Goal: Contribute content

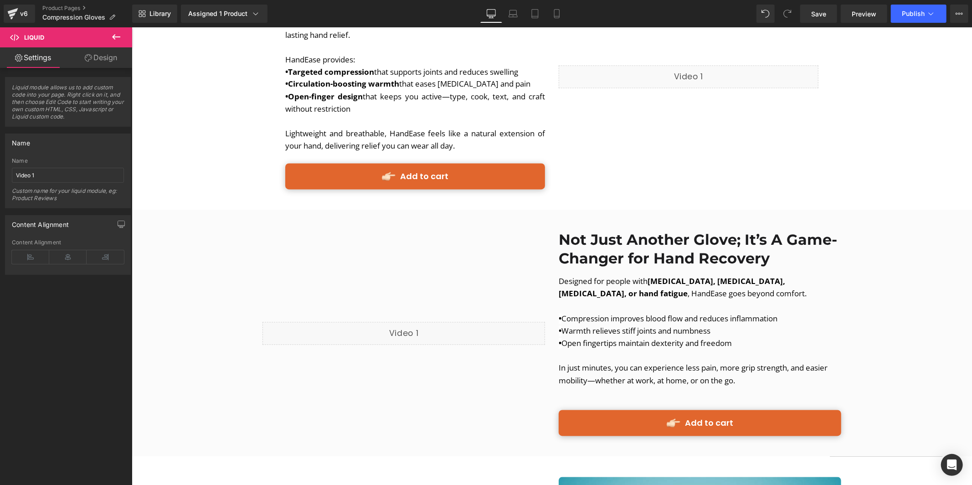
scroll to position [1400, 0]
click at [925, 11] on button "Publish" at bounding box center [919, 14] width 56 height 18
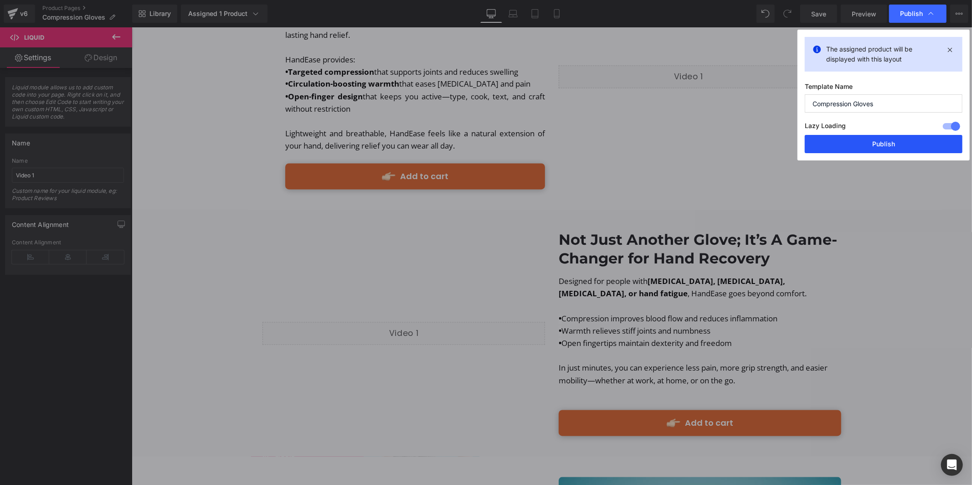
drag, startPoint x: 882, startPoint y: 149, endPoint x: 457, endPoint y: 94, distance: 427.6
click at [882, 149] on button "Publish" at bounding box center [884, 144] width 158 height 18
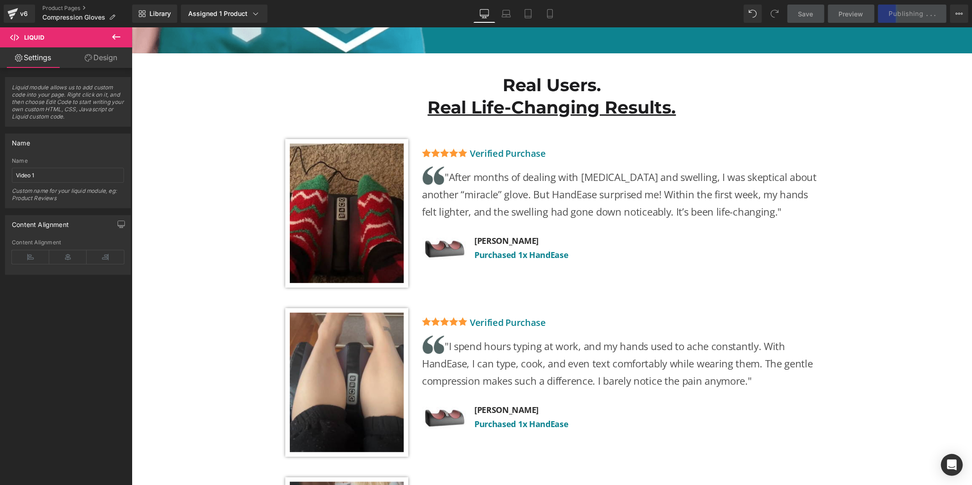
scroll to position [3140, 0]
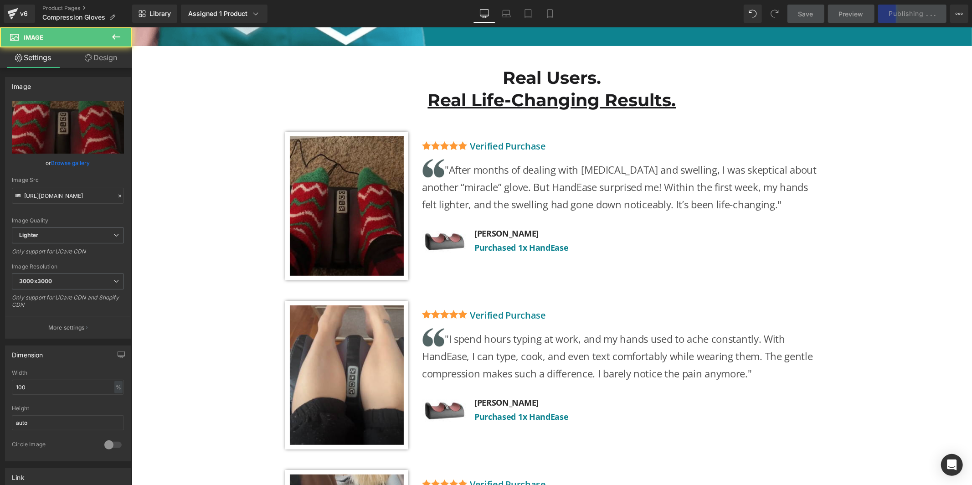
click at [390, 209] on img at bounding box center [346, 205] width 123 height 149
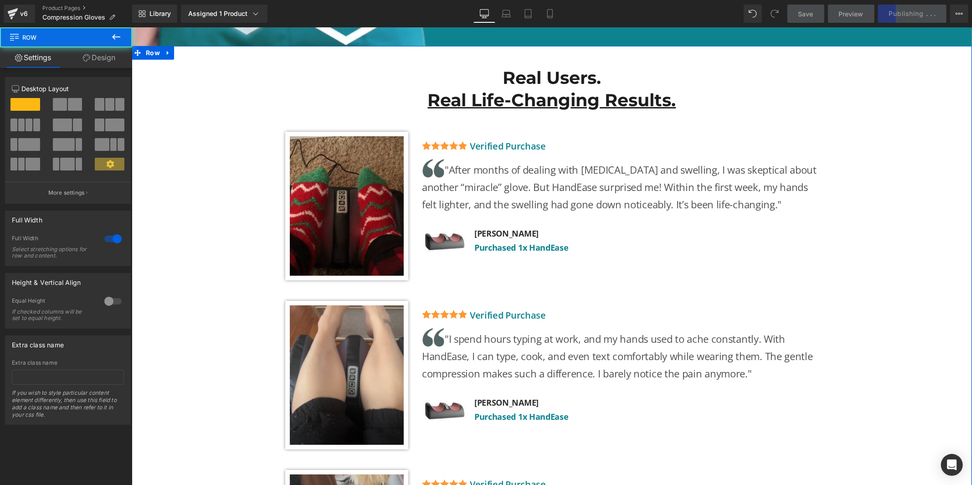
click at [221, 215] on div "Real Users. Real Life-Changing Results. Heading Row Image Image Verified Purcha…" at bounding box center [551, 342] width 840 height 566
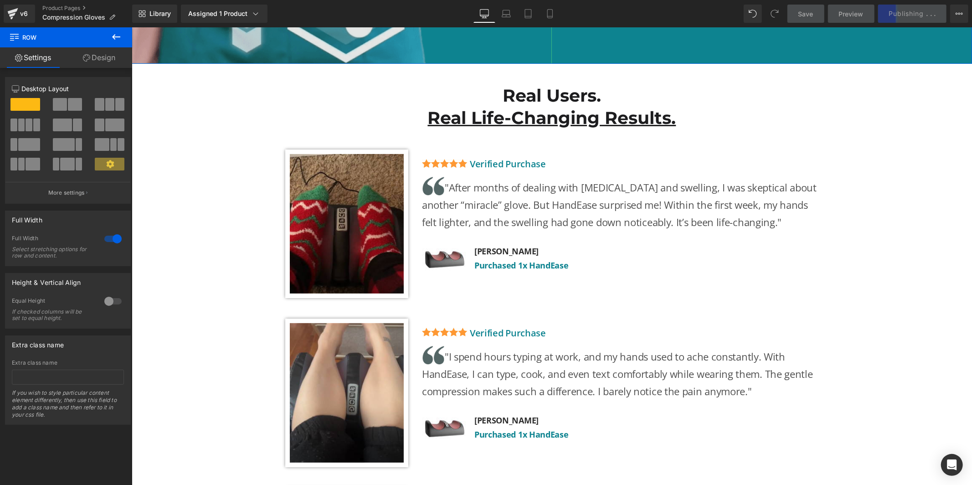
scroll to position [3133, 0]
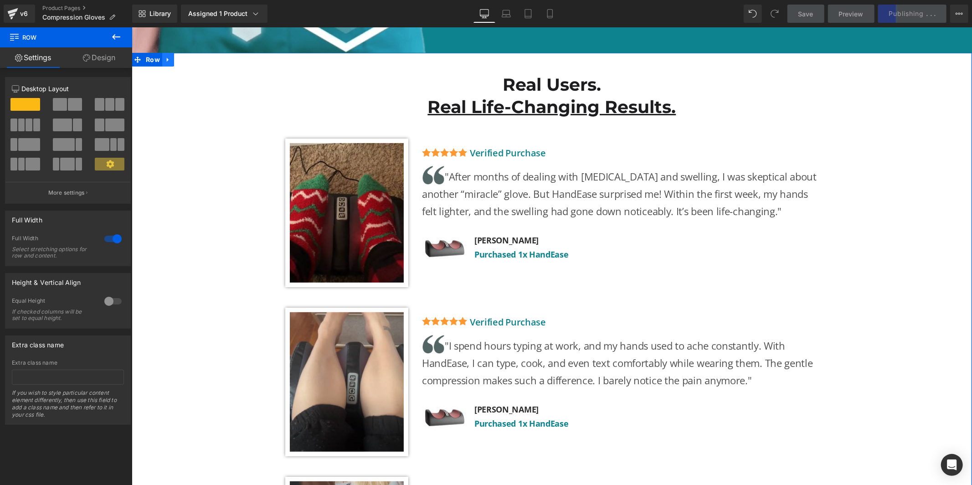
click at [166, 52] on link at bounding box center [168, 59] width 12 height 14
click at [190, 52] on link at bounding box center [191, 59] width 12 height 14
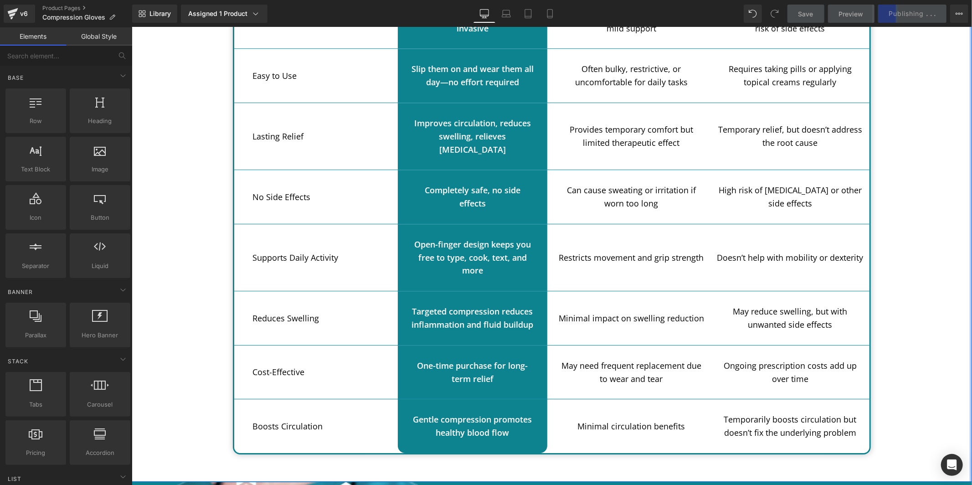
scroll to position [2170, 0]
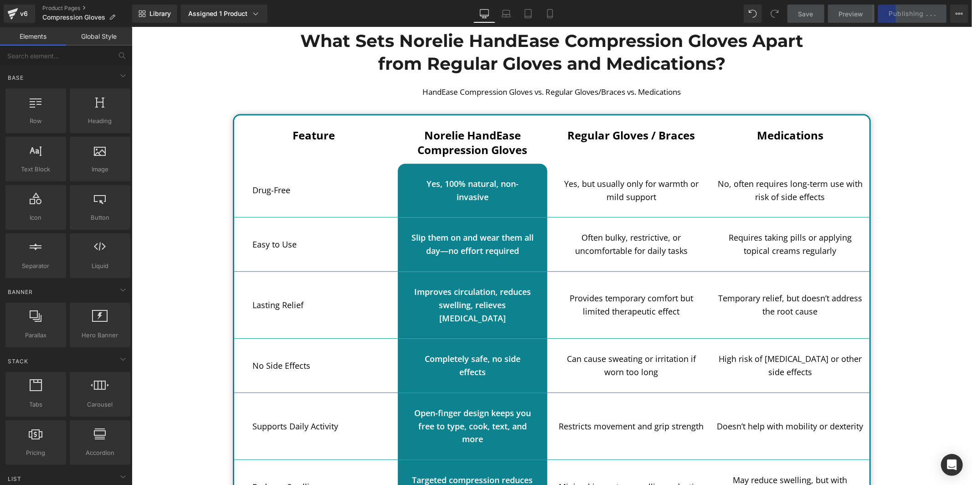
drag, startPoint x: 918, startPoint y: 8, endPoint x: 908, endPoint y: 10, distance: 10.6
click at [918, 8] on div "Save Preview Publishing . . . Scheduled View Live Page View with current Templa…" at bounding box center [878, 14] width 189 height 18
click at [789, 12] on link "Save" at bounding box center [805, 14] width 37 height 18
click at [916, 10] on div "Save Preview Publishing . . . Scheduled View Live Page View with current Templa…" at bounding box center [878, 14] width 189 height 18
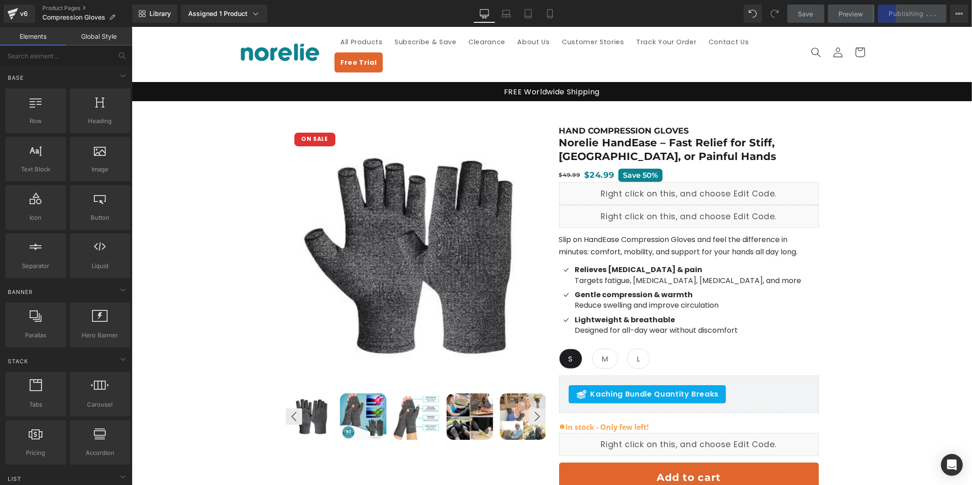
scroll to position [0, 0]
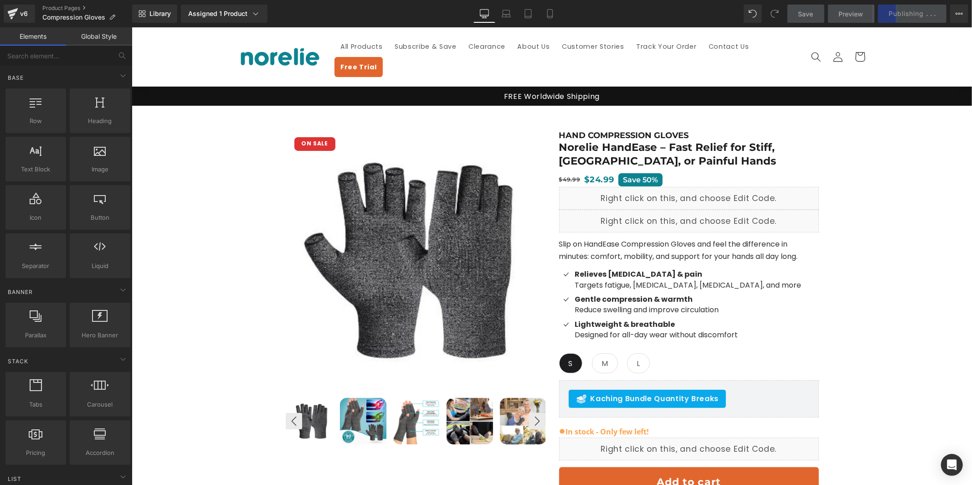
click at [802, 15] on span "Save" at bounding box center [805, 14] width 15 height 10
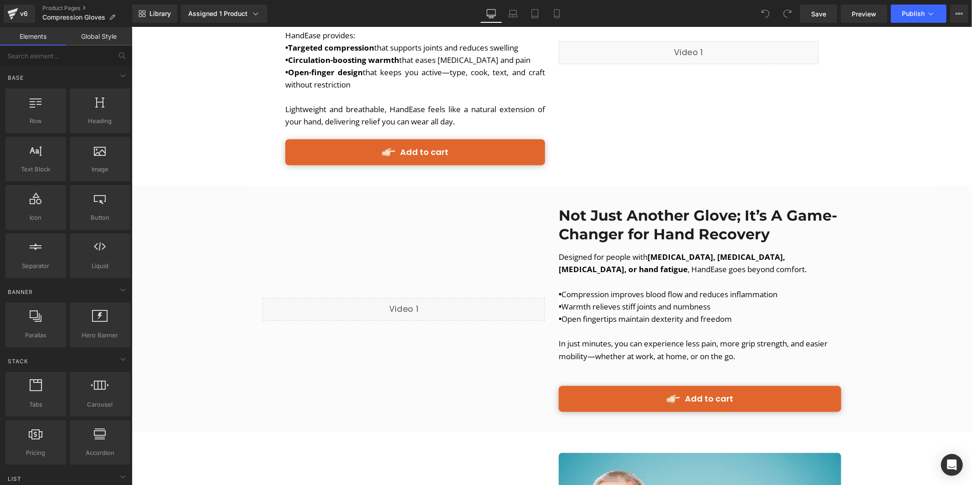
scroll to position [1467, 0]
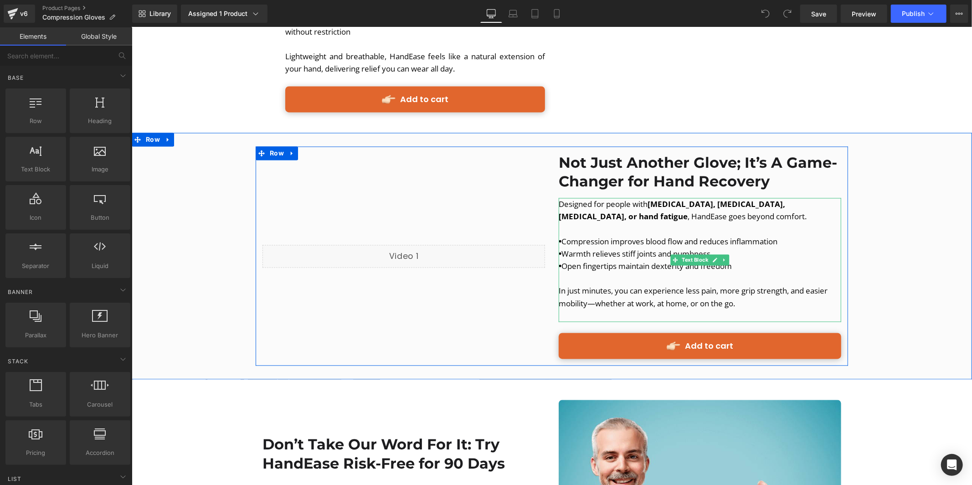
click at [655, 235] on p "• Compression improves blood flow and reduces inflammation" at bounding box center [699, 241] width 282 height 12
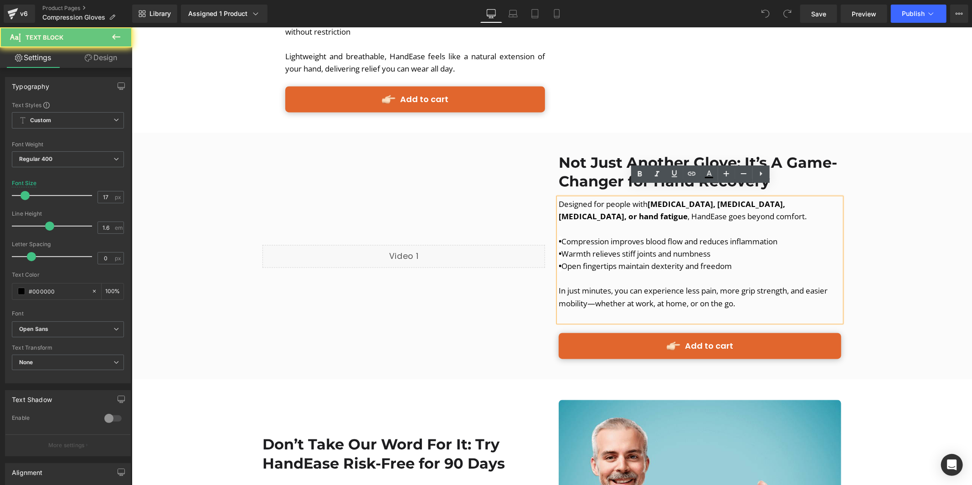
click at [655, 235] on p "• Compression improves blood flow and reduces inflammation" at bounding box center [699, 241] width 282 height 12
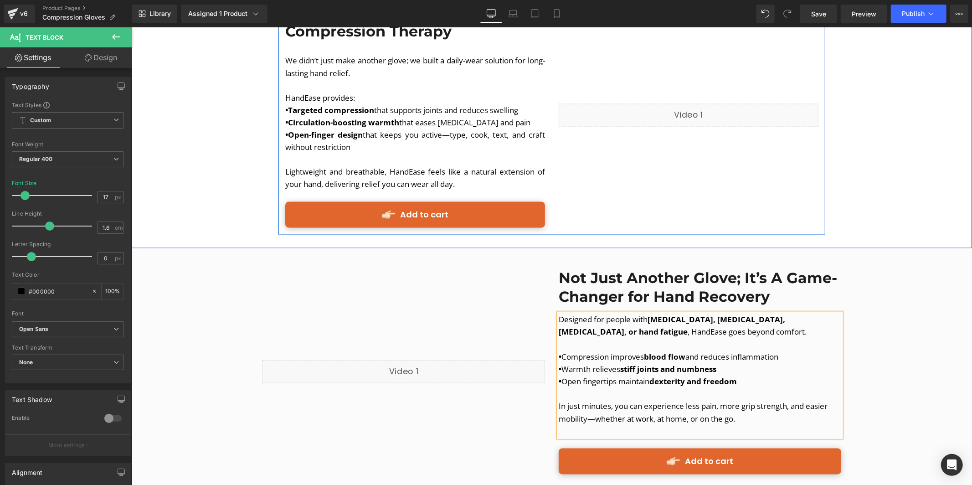
scroll to position [1350, 0]
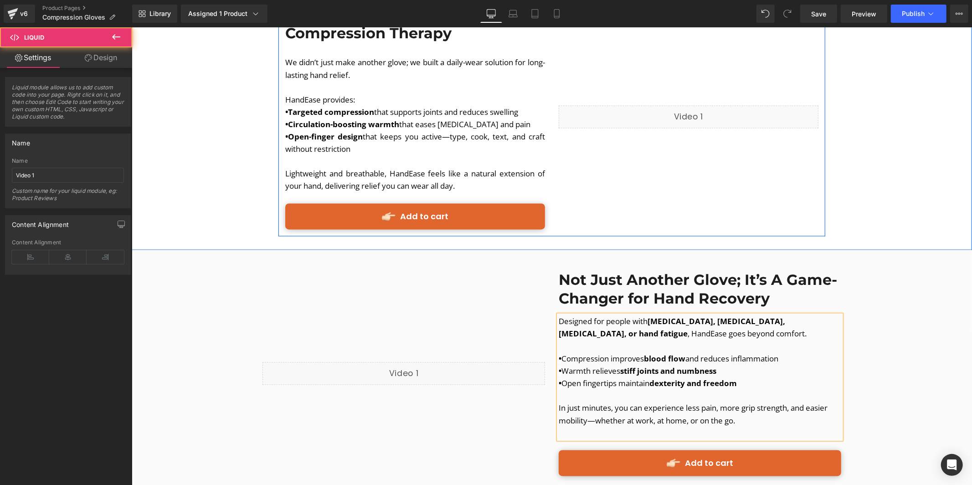
click at [654, 105] on div "Liquid" at bounding box center [688, 116] width 260 height 23
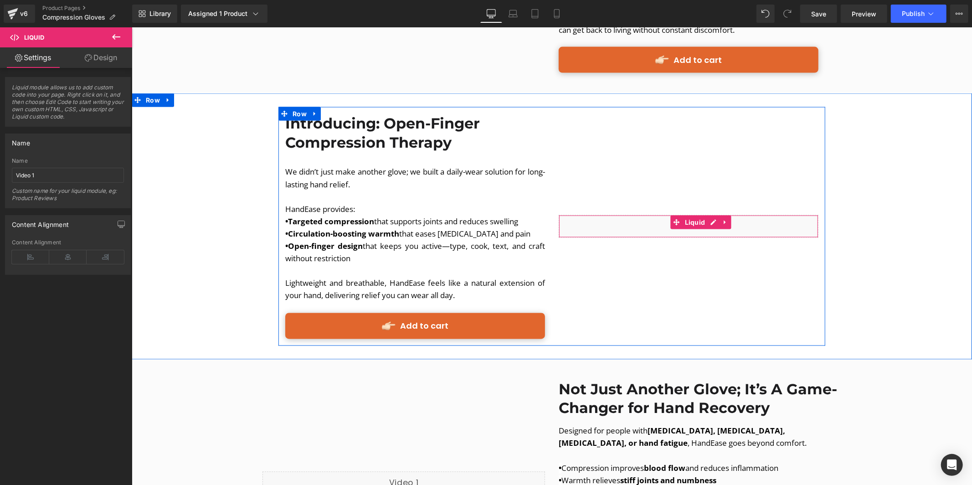
scroll to position [1191, 0]
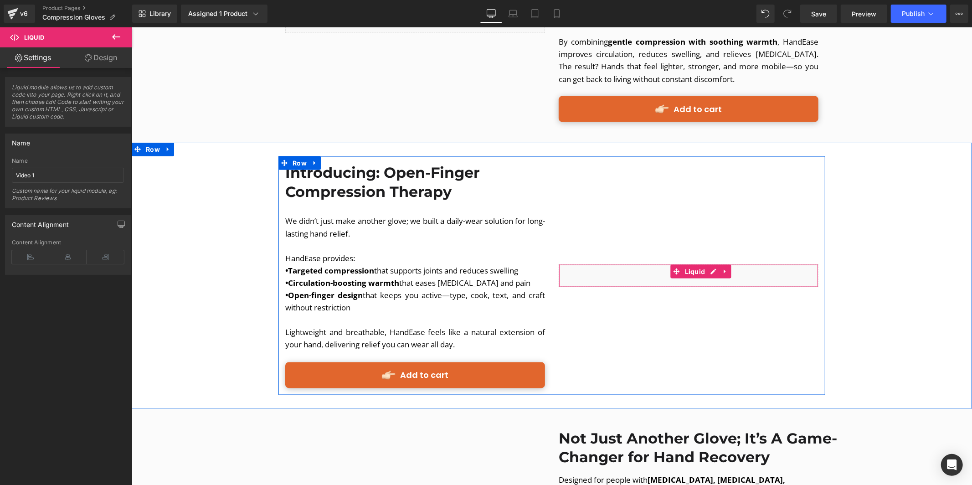
click at [708, 264] on div "Liquid" at bounding box center [688, 275] width 260 height 23
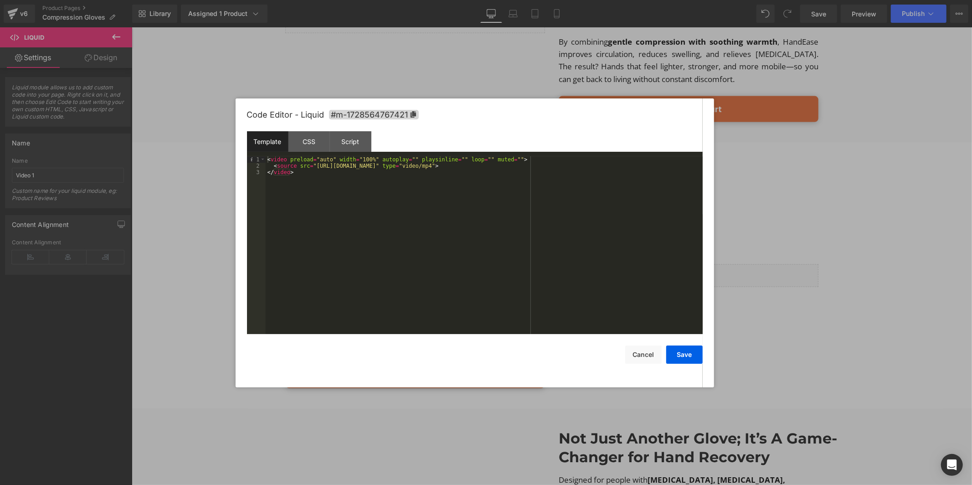
drag, startPoint x: 318, startPoint y: 170, endPoint x: 326, endPoint y: 174, distance: 9.8
click at [323, 173] on div "< video preload = "auto" width = "100%" autoplay = "" playsinline = "" loop = "…" at bounding box center [484, 251] width 437 height 191
click at [320, 171] on div "< video preload = "auto" width = "100%" autoplay = "" playsinline = "" loop = "…" at bounding box center [484, 251] width 437 height 191
drag, startPoint x: 317, startPoint y: 168, endPoint x: 556, endPoint y: 168, distance: 239.2
click at [556, 168] on div "< video preload = "auto" width = "100%" autoplay = "" playsinline = "" loop = "…" at bounding box center [484, 251] width 437 height 191
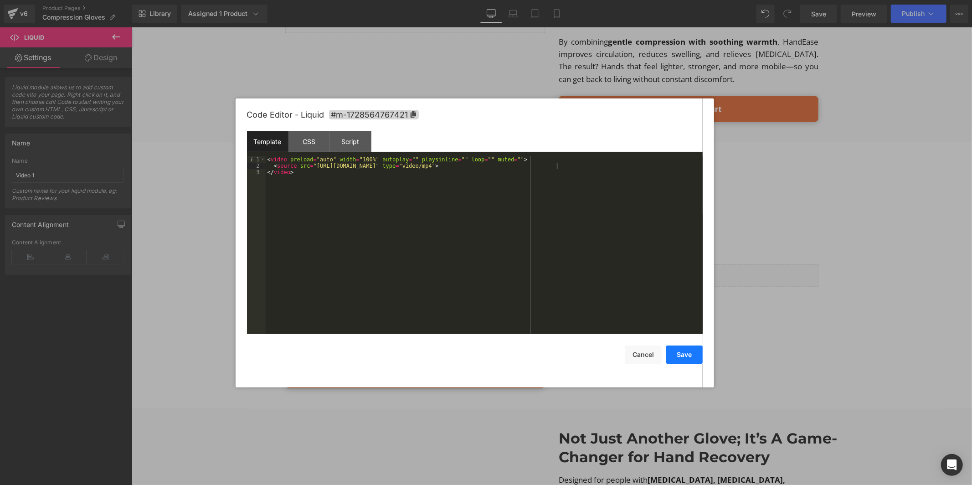
click at [681, 345] on button "Save" at bounding box center [684, 354] width 36 height 18
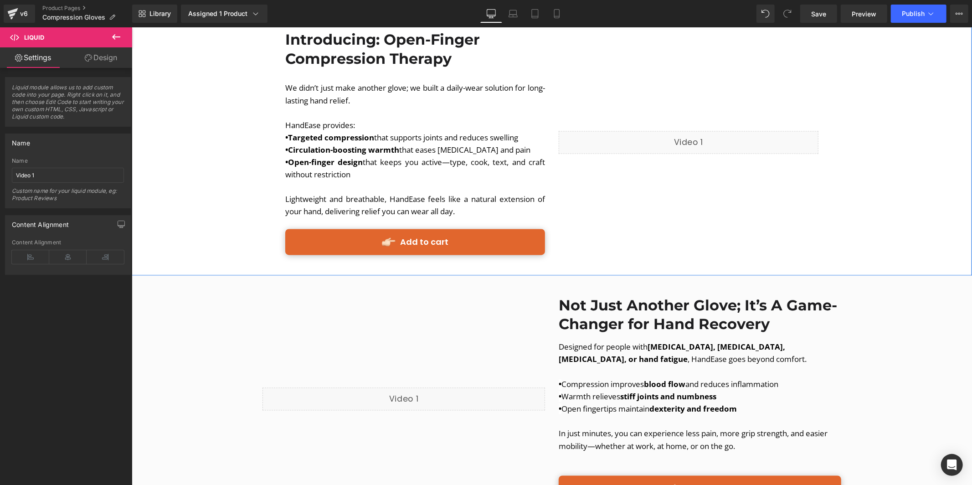
scroll to position [1331, 0]
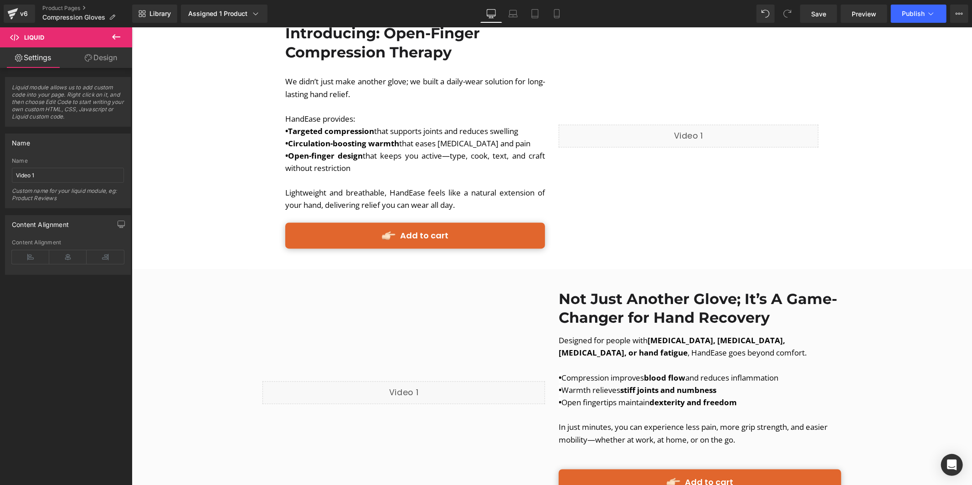
click at [829, 25] on div "Library Assigned 1 Product Product Preview Compression Gloves Manage assigned p…" at bounding box center [552, 13] width 840 height 27
click at [825, 16] on span "Save" at bounding box center [818, 14] width 15 height 10
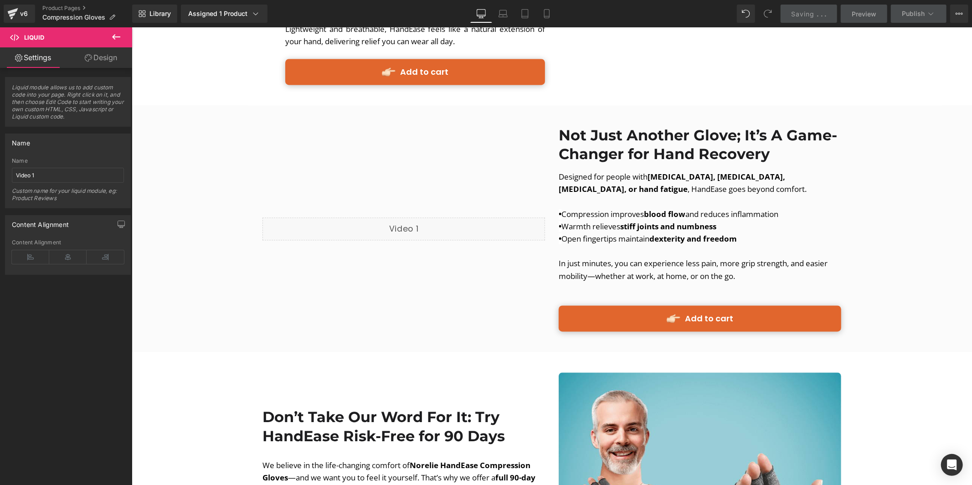
scroll to position [1488, 0]
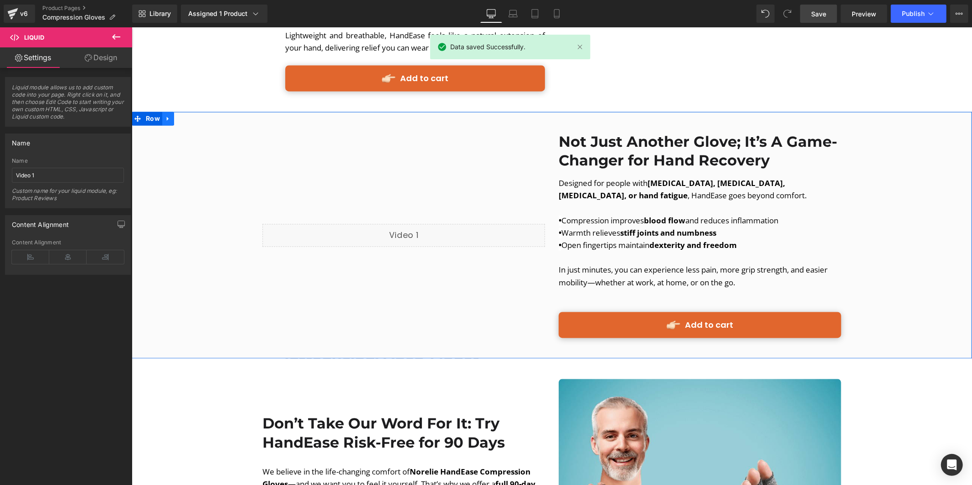
click at [164, 114] on icon at bounding box center [167, 117] width 6 height 7
click at [189, 115] on icon at bounding box center [191, 118] width 6 height 6
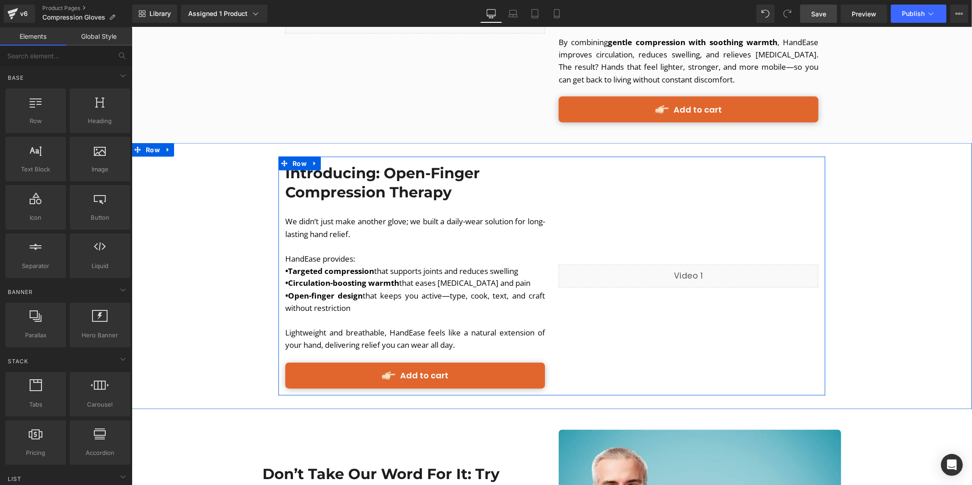
scroll to position [1146, 0]
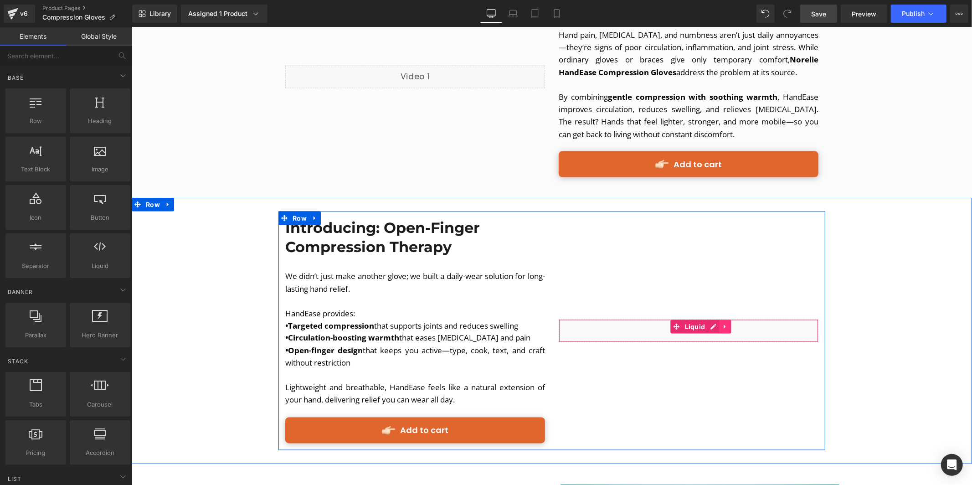
click at [719, 319] on link at bounding box center [725, 326] width 12 height 14
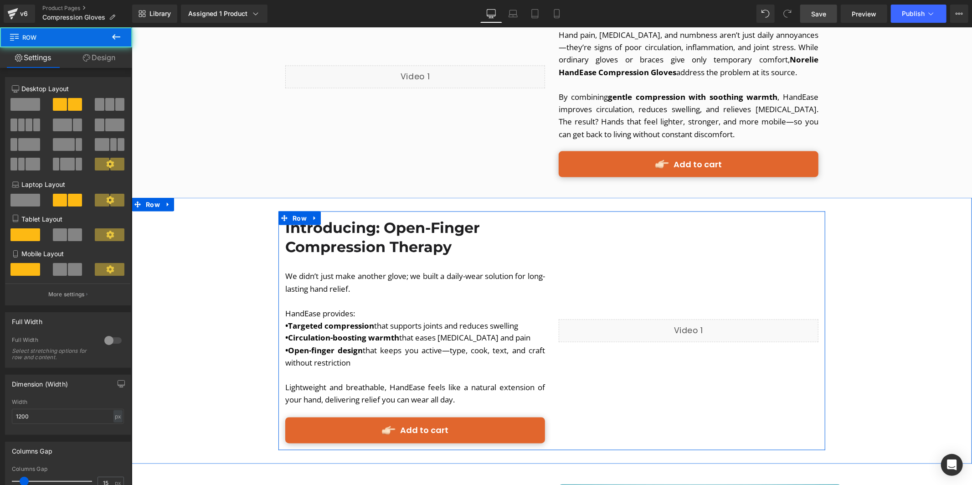
click at [718, 337] on div "Liquid" at bounding box center [687, 330] width 273 height 225
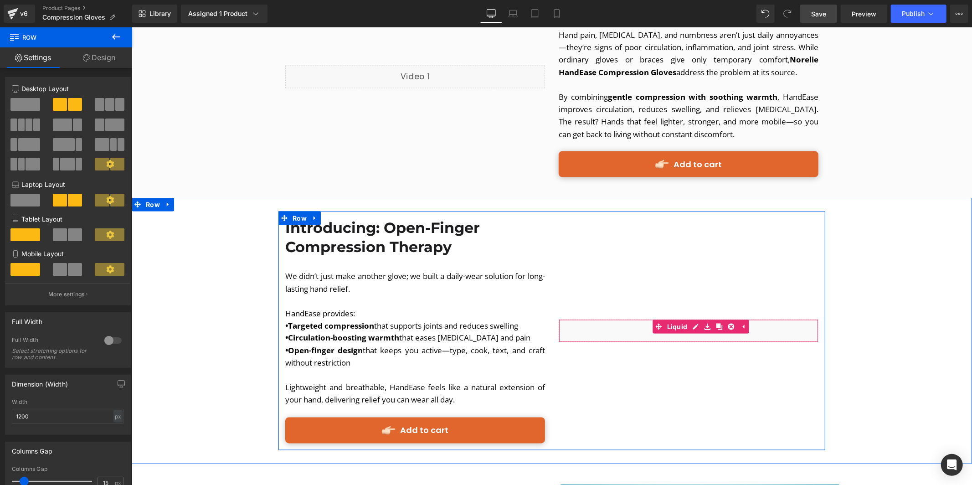
click at [617, 319] on div "Liquid" at bounding box center [688, 330] width 260 height 23
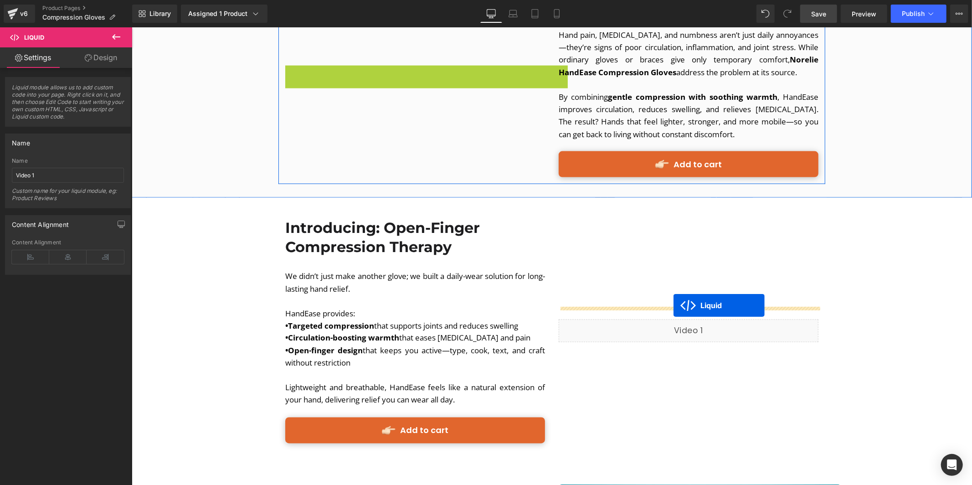
drag, startPoint x: 400, startPoint y: 59, endPoint x: 673, endPoint y: 305, distance: 367.4
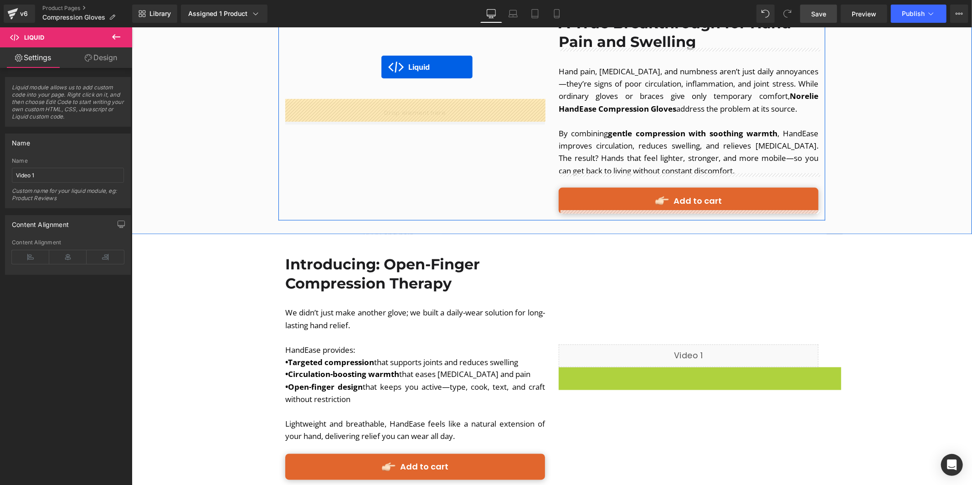
scroll to position [1091, 0]
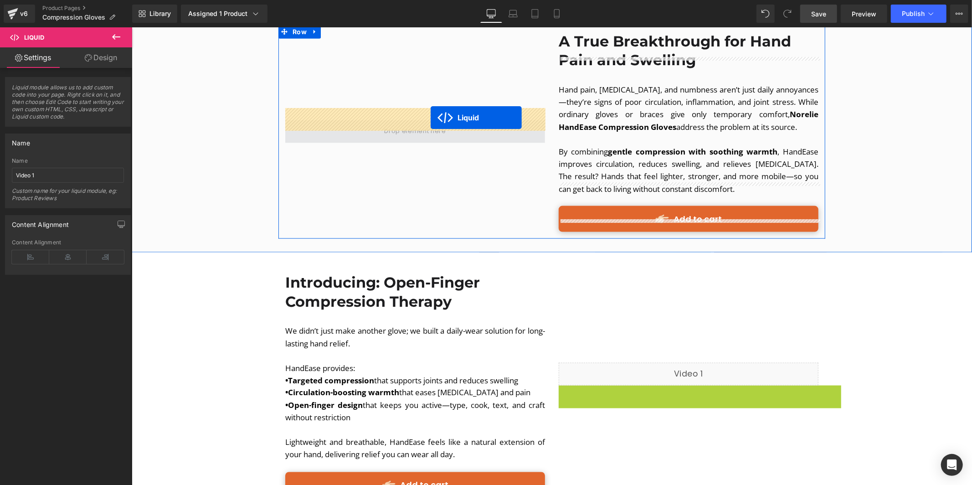
drag, startPoint x: 657, startPoint y: 326, endPoint x: 430, endPoint y: 117, distance: 308.6
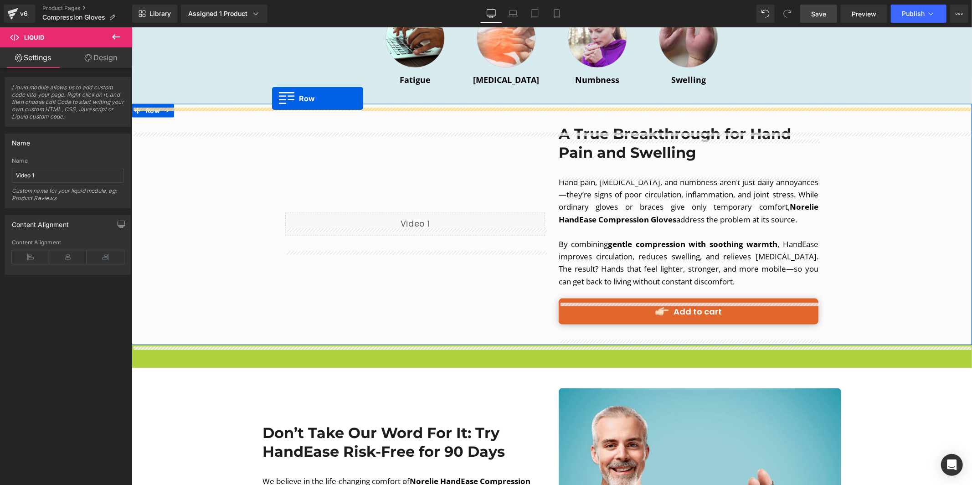
scroll to position [971, 0]
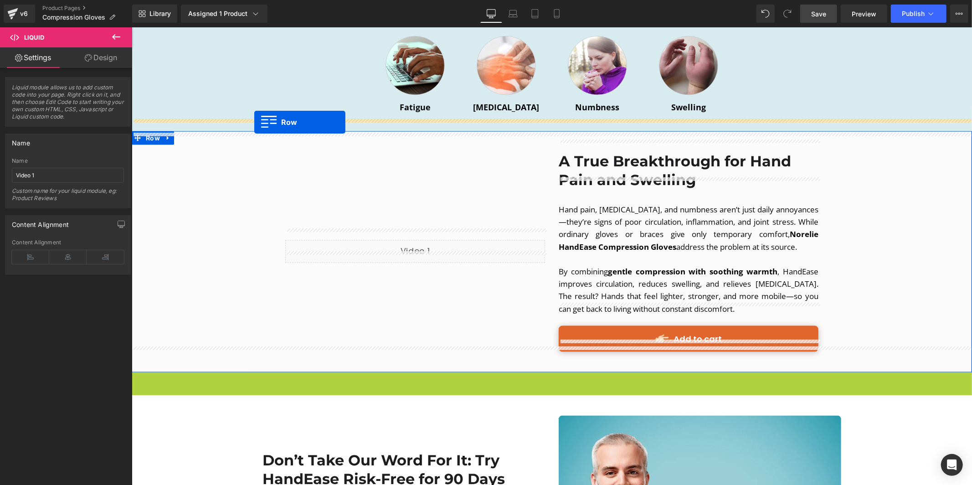
drag, startPoint x: 138, startPoint y: 295, endPoint x: 254, endPoint y: 121, distance: 208.4
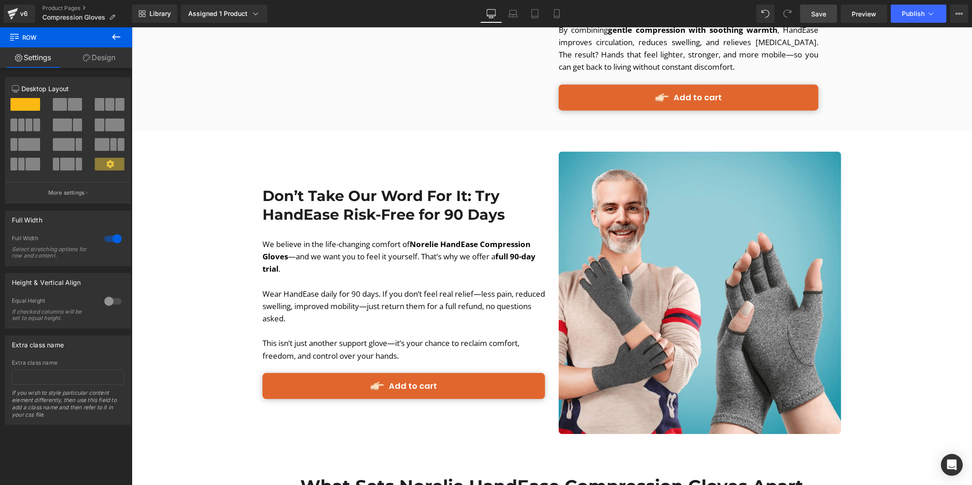
scroll to position [1376, 0]
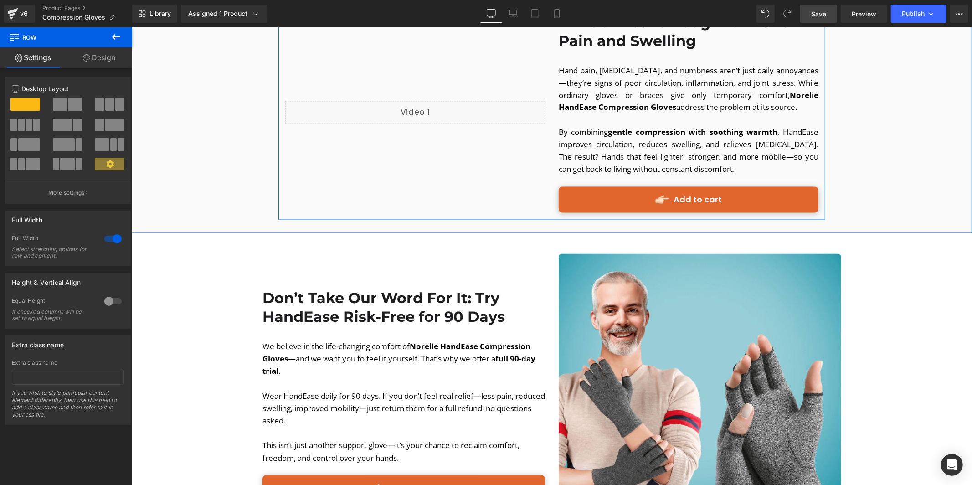
click at [284, 195] on div "Liquid" at bounding box center [414, 112] width 273 height 200
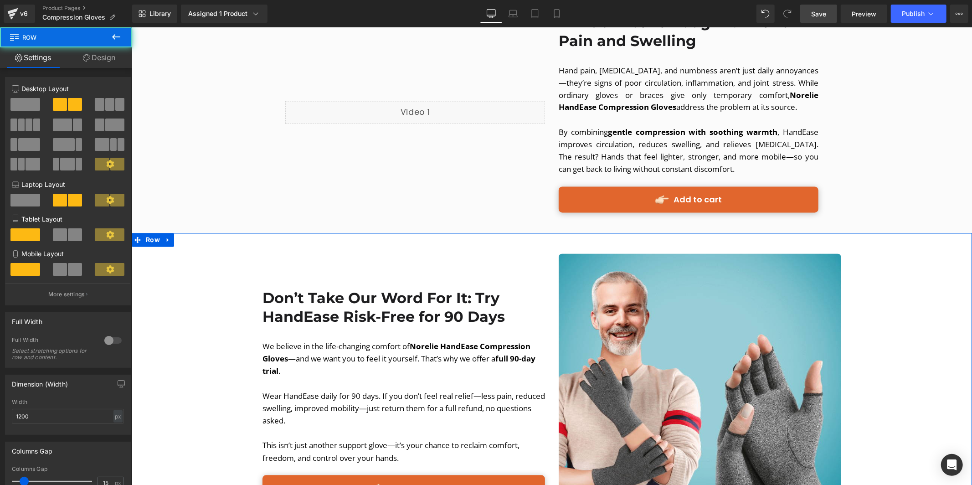
click at [225, 267] on div "Don’t Take Our Word For It: Try HandEase Risk-Free for 90 Days Heading We belie…" at bounding box center [551, 394] width 840 height 296
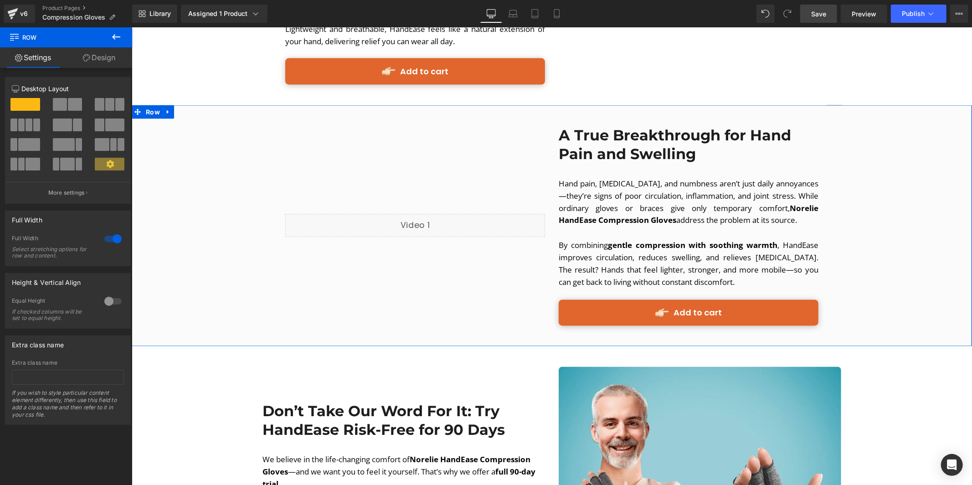
click at [217, 184] on div "Liquid A True Breakthrough for Hand Pain and Swelling Heading Hand pain, stiffn…" at bounding box center [551, 225] width 840 height 214
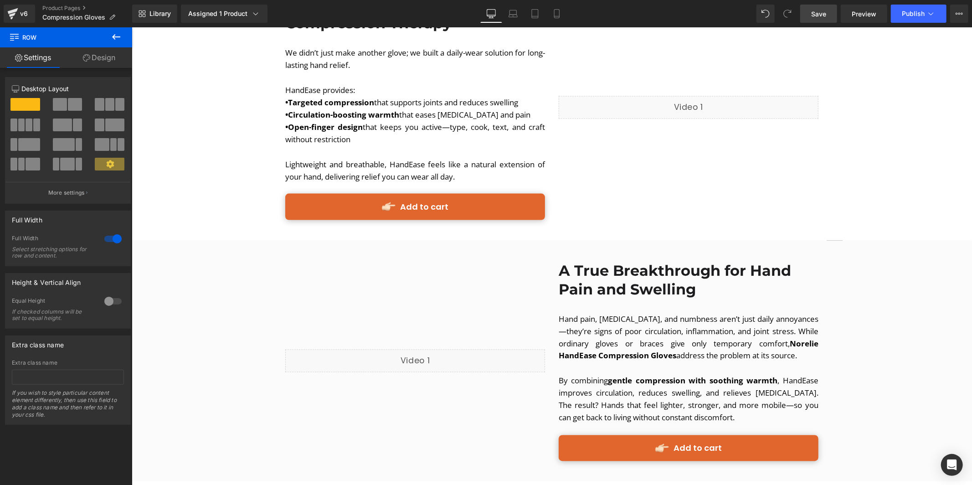
click at [216, 171] on div "Introducing: Open-Finger Compression Therapy Heading We didn’t just make anothe…" at bounding box center [551, 107] width 840 height 239
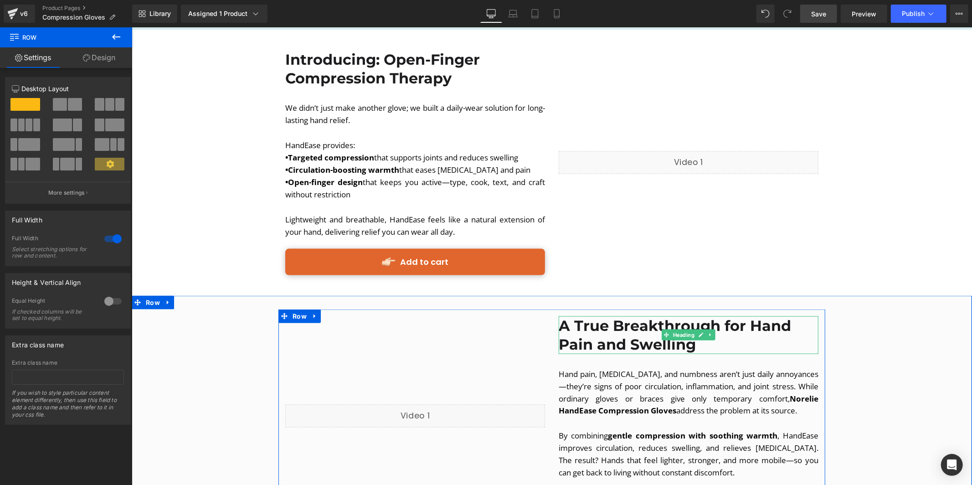
scroll to position [1075, 0]
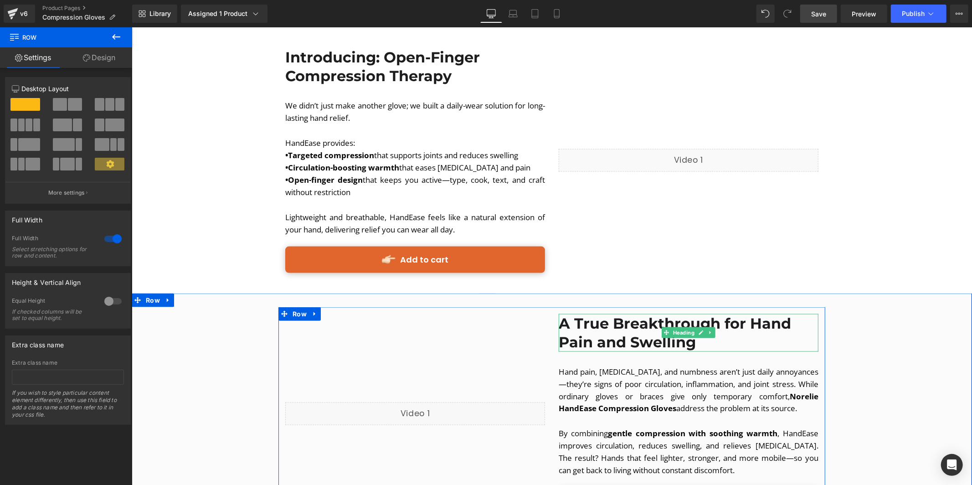
click at [754, 325] on h2 "A True Breakthrough for Hand Pain and Swelling" at bounding box center [688, 332] width 260 height 38
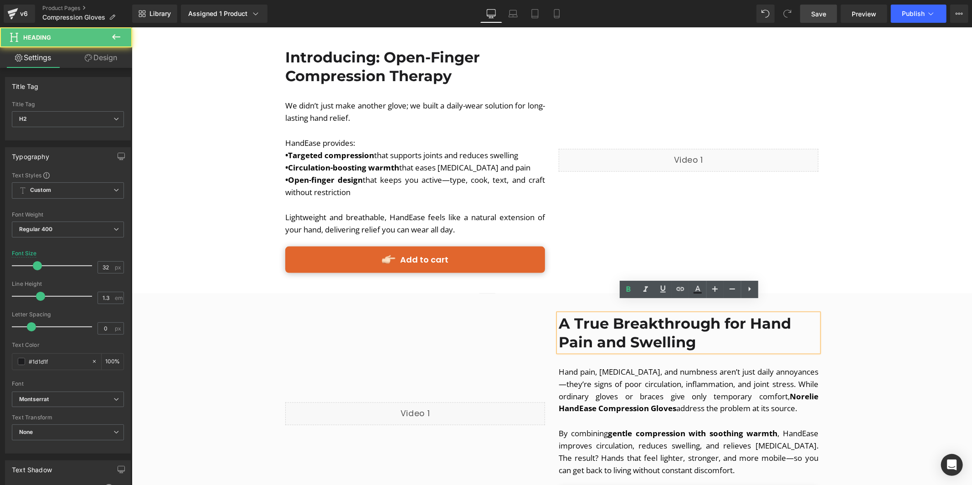
click at [700, 336] on h2 "A True Breakthrough for Hand Pain and Swelling" at bounding box center [688, 332] width 260 height 38
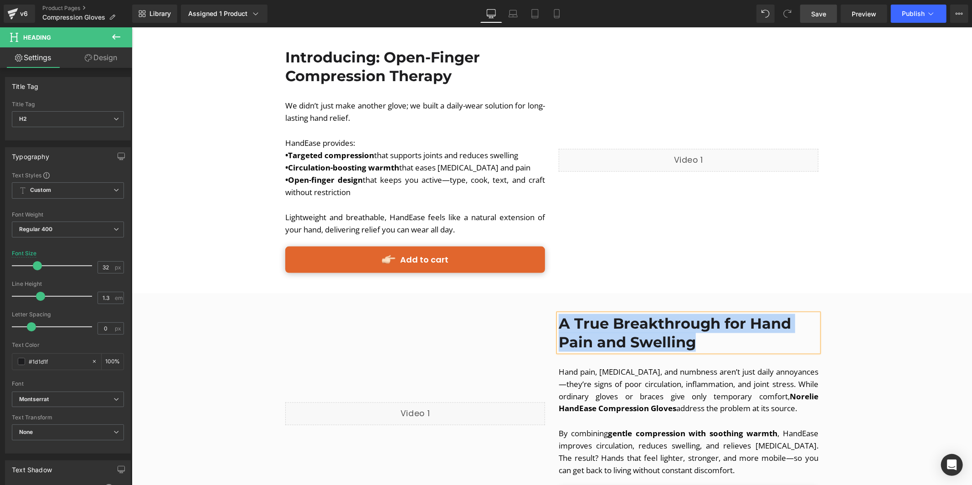
copy b "A True Breakthrough for Hand Pain and Swelling"
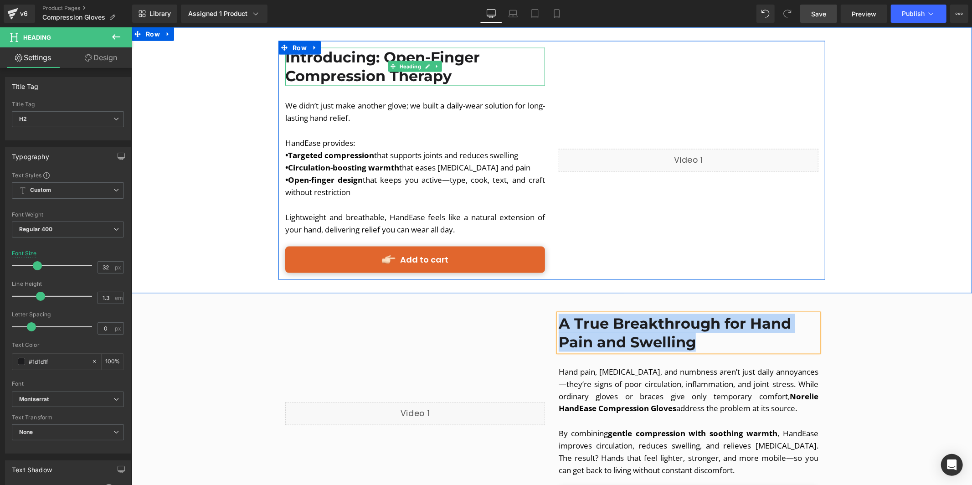
click at [462, 68] on h2 "Introducing: Open-Finger Compression Therapy" at bounding box center [415, 66] width 260 height 38
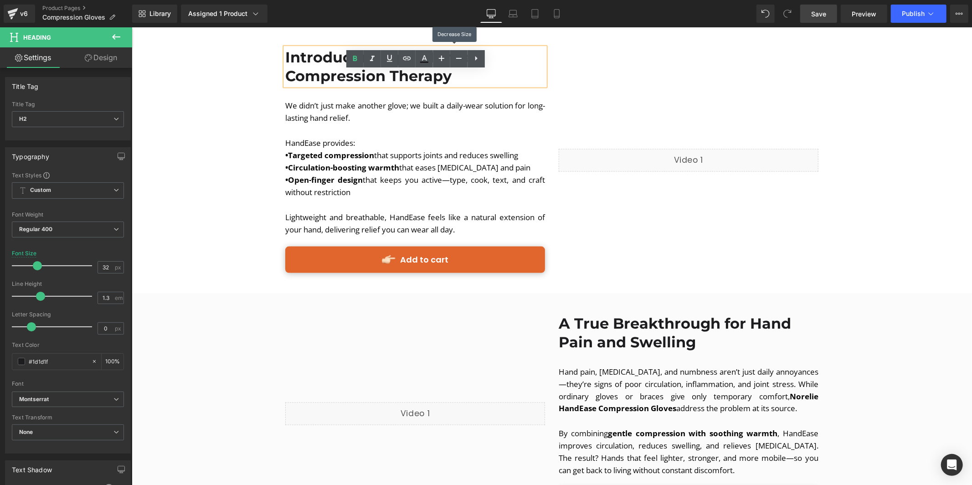
click at [528, 57] on h2 "Introducing: Open-Finger Compression Therapy" at bounding box center [415, 66] width 260 height 38
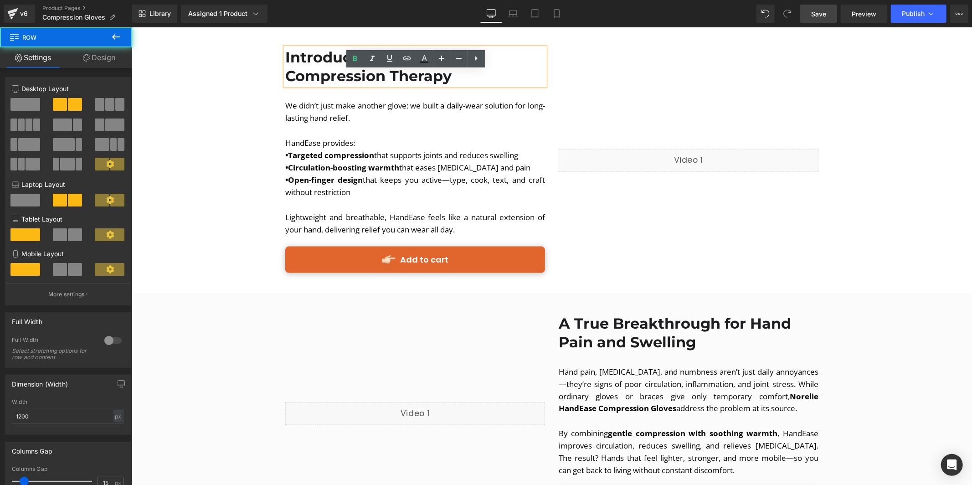
click at [554, 110] on div "Introducing: Open-Finger Compression Therapy Heading We didn’t just make anothe…" at bounding box center [551, 160] width 547 height 239
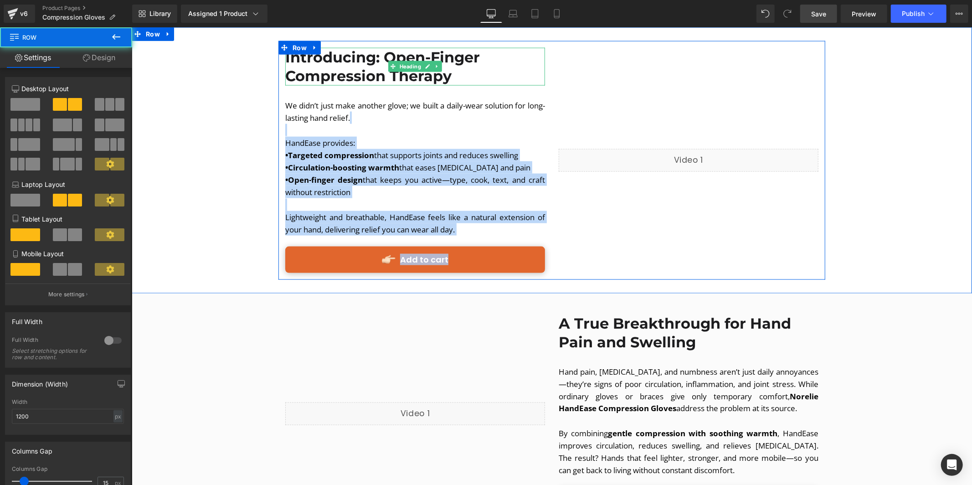
click at [450, 67] on b "Introducing: Open-Finger Compression Therapy" at bounding box center [382, 66] width 195 height 37
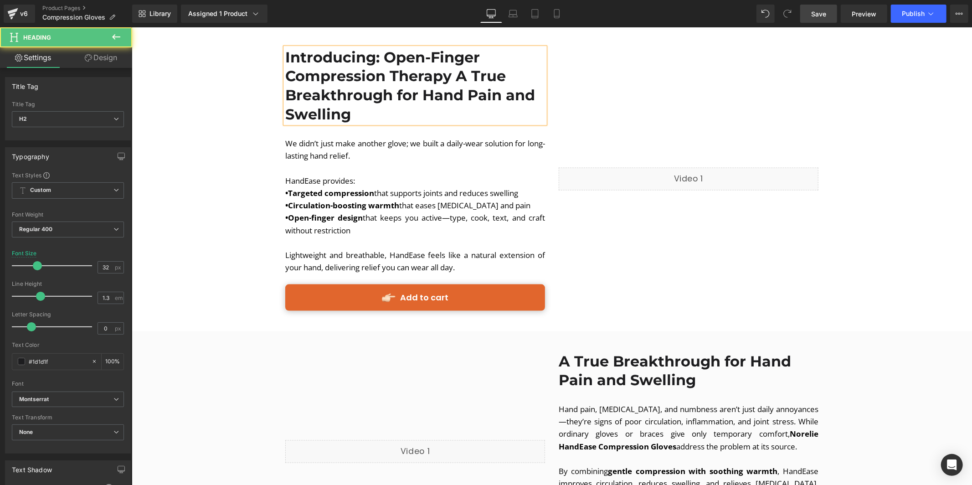
click at [455, 67] on b "Introducing: Open-Finger Compression Therapy A True Breakthrough for Hand Pain …" at bounding box center [410, 85] width 250 height 75
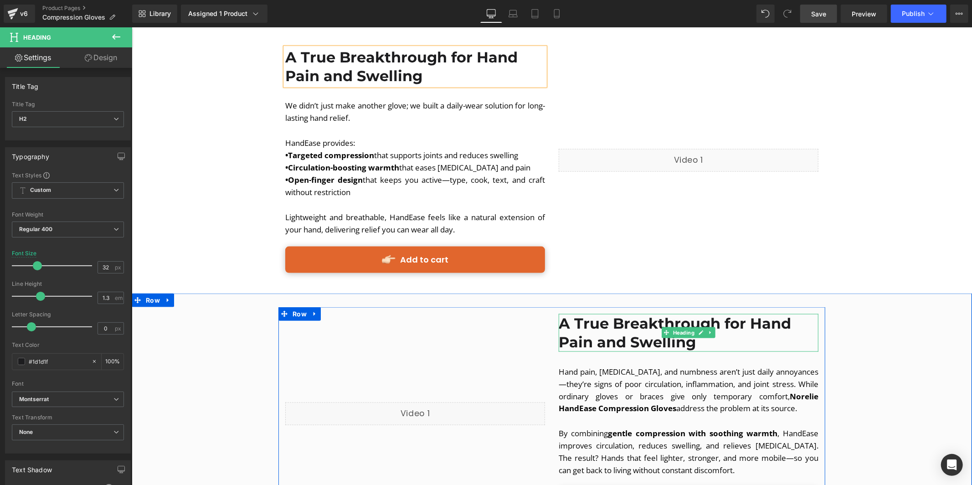
click at [633, 324] on b "A True Breakthrough for Hand Pain and Swelling" at bounding box center [674, 332] width 232 height 37
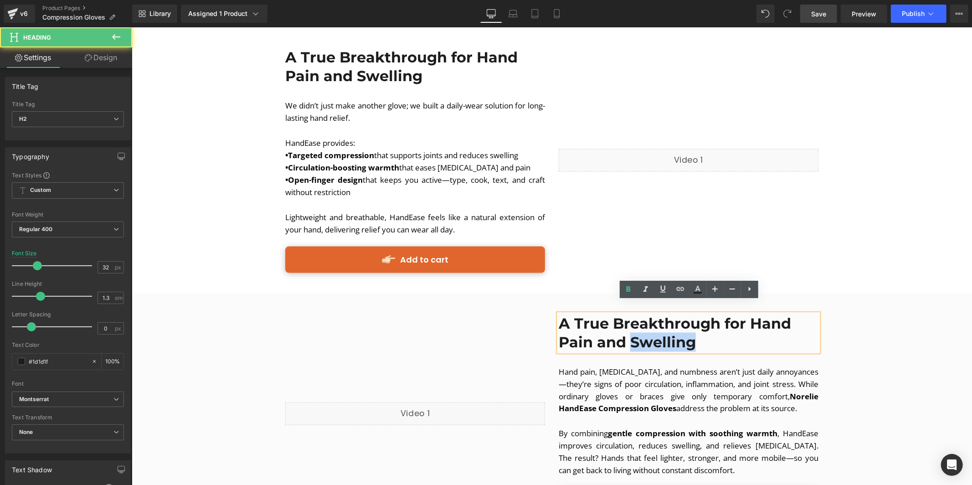
click at [633, 324] on b "A True Breakthrough for Hand Pain and Swelling" at bounding box center [674, 332] width 232 height 37
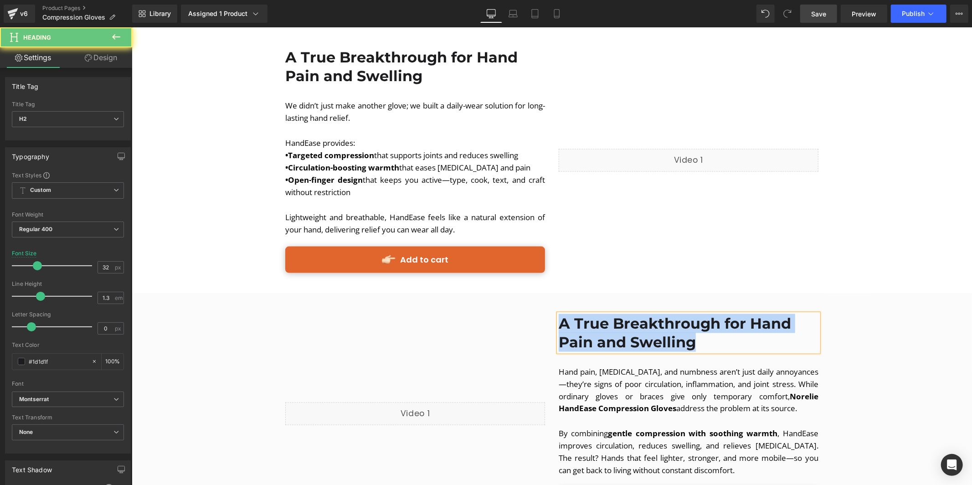
paste div
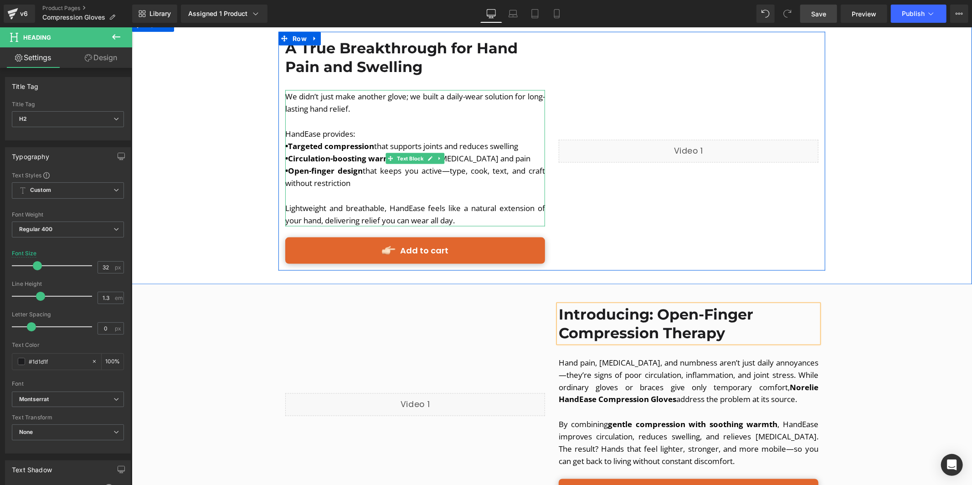
scroll to position [1093, 0]
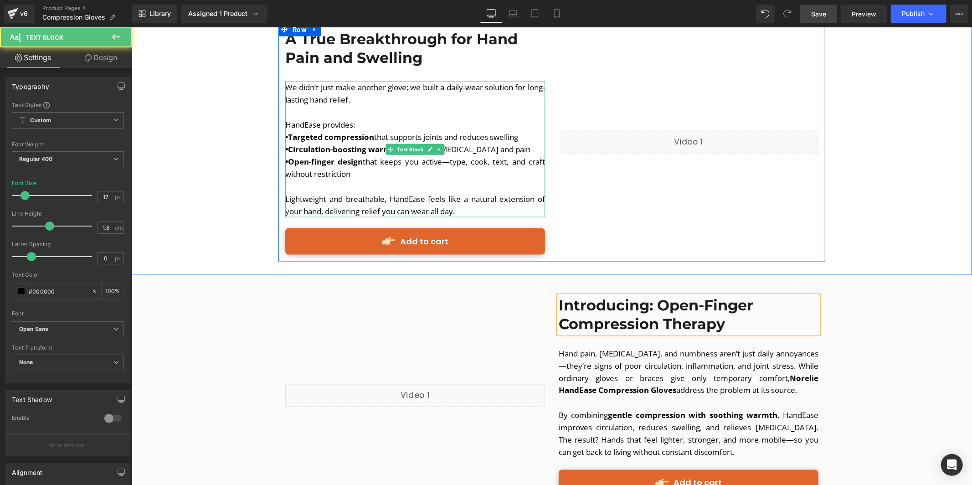
click at [383, 99] on p "We didn’t just make another glove; we built a daily-wear solution for long-last…" at bounding box center [415, 106] width 260 height 50
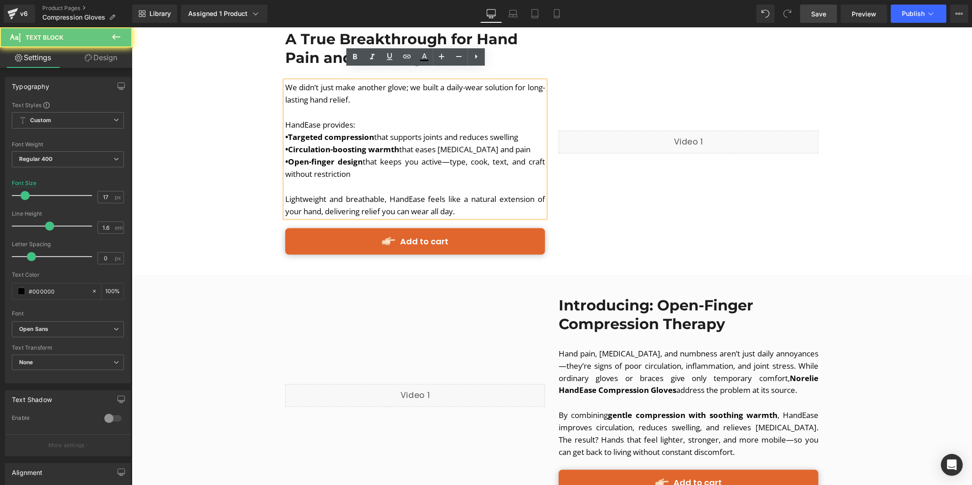
click at [362, 92] on span "We didn’t just make another glove; we built a daily-wear solution for long-last…" at bounding box center [415, 93] width 260 height 23
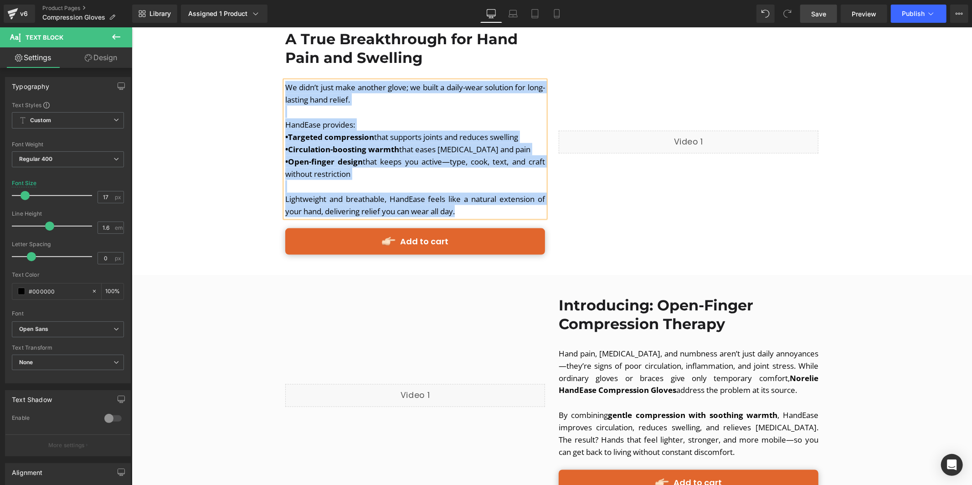
copy div "We didn’t just make another glove; we built a daily-wear solution for long-last…"
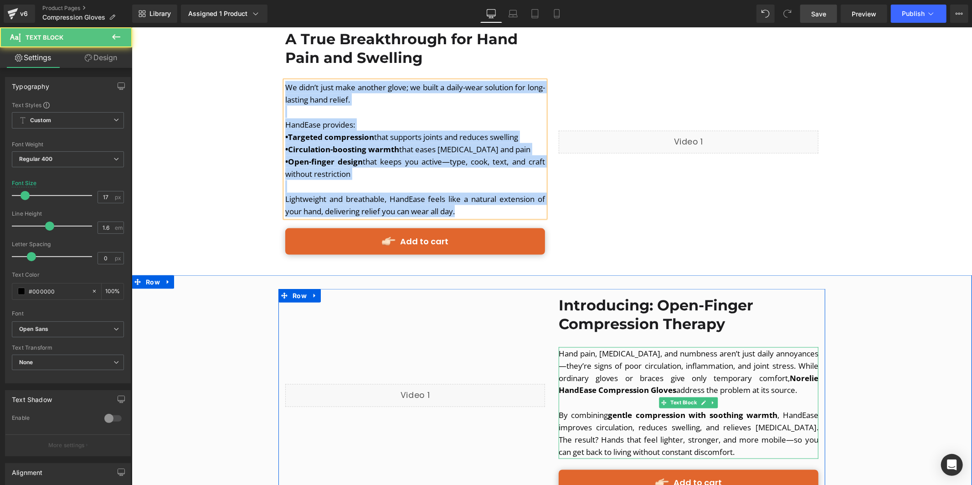
click at [713, 410] on strong "gentle compression with soothing warmth" at bounding box center [692, 415] width 169 height 10
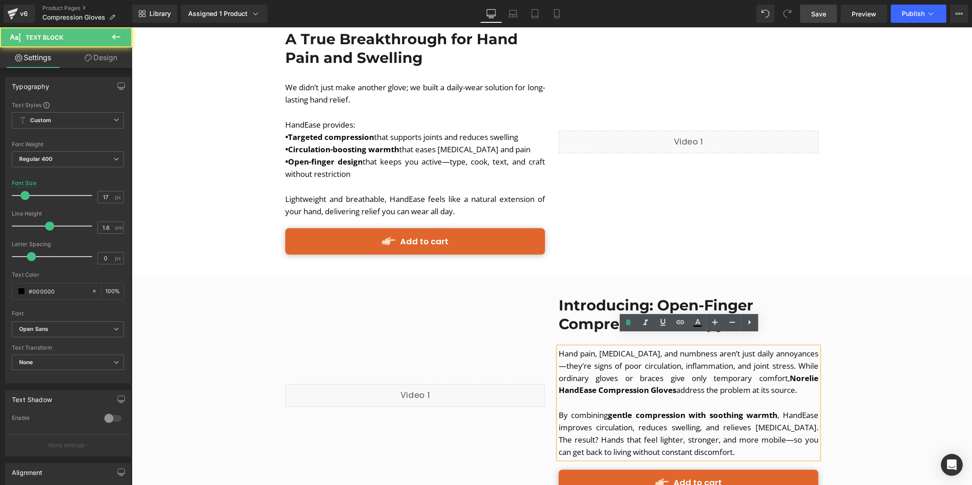
click at [734, 418] on p "By combining gentle compression with soothing warmth , HandEase improves circul…" at bounding box center [688, 434] width 260 height 50
drag, startPoint x: 733, startPoint y: 440, endPoint x: 744, endPoint y: 438, distance: 11.5
click at [733, 440] on p "By combining gentle compression with soothing warmth , HandEase improves circul…" at bounding box center [688, 434] width 260 height 50
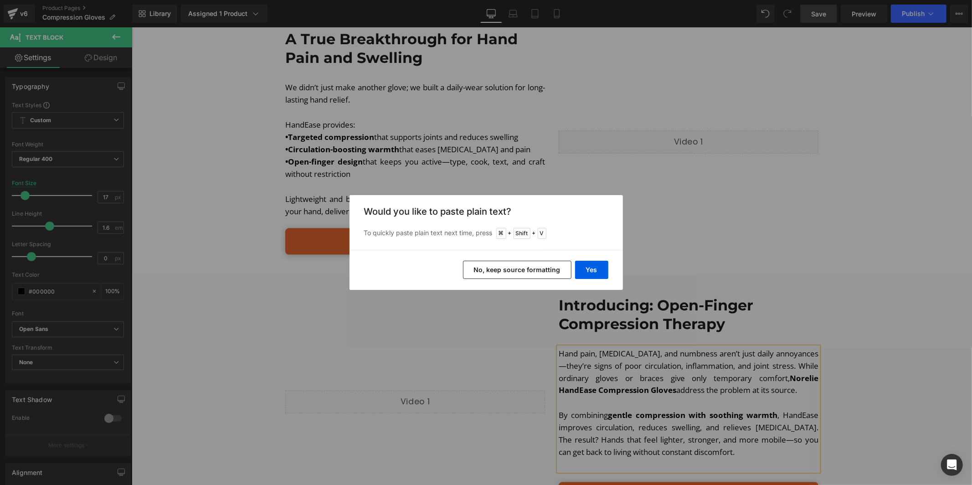
click at [526, 271] on button "No, keep source formatting" at bounding box center [517, 270] width 108 height 18
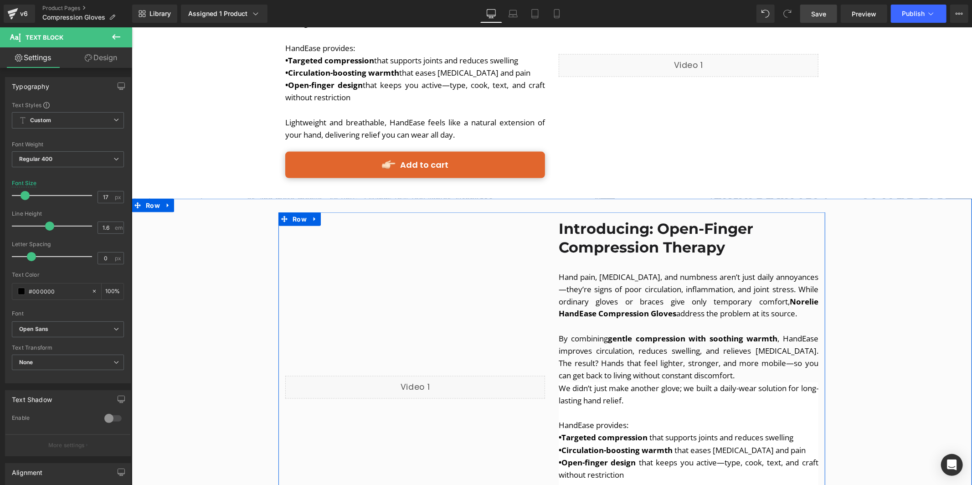
scroll to position [1172, 0]
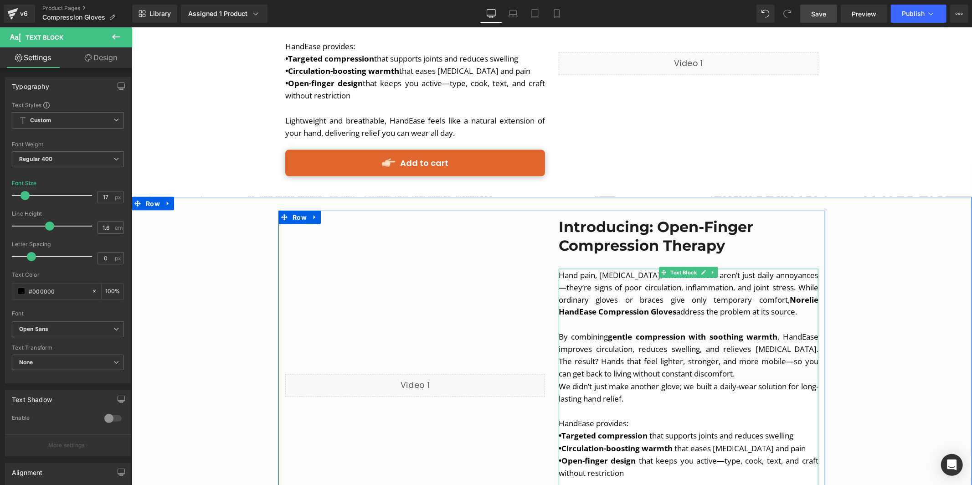
click at [698, 381] on span "We didn’t just make another glove; we built a daily-wear solution for long-last…" at bounding box center [688, 392] width 260 height 23
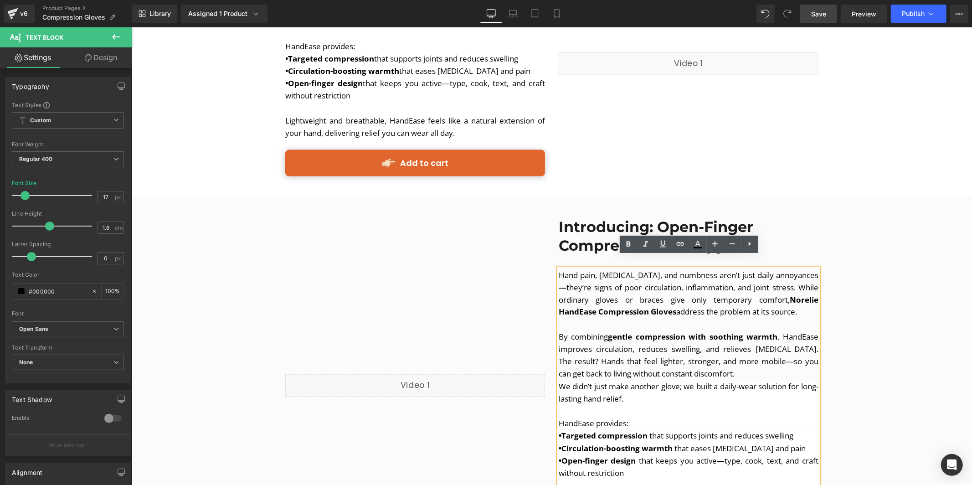
click at [681, 355] on p "By combining gentle compression with soothing warmth , HandEase improves circul…" at bounding box center [688, 355] width 260 height 50
click at [675, 381] on span "We didn’t just make another glove; we built a daily-wear solution for long-last…" at bounding box center [688, 392] width 260 height 23
click at [737, 360] on p "By combining gentle compression with soothing warmth , HandEase improves circul…" at bounding box center [688, 355] width 260 height 50
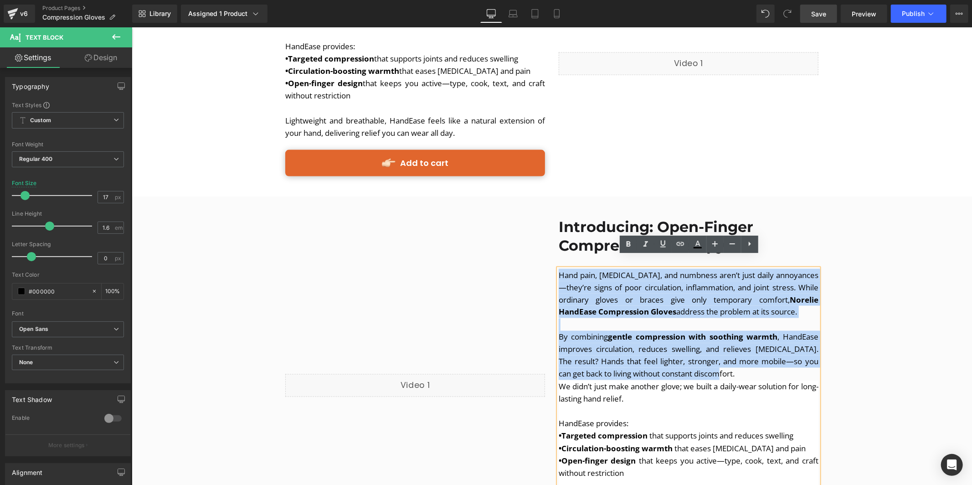
drag, startPoint x: 733, startPoint y: 361, endPoint x: 549, endPoint y: 264, distance: 208.3
click at [549, 264] on div "Liquid Introducing: Open-Finger Compression Therapy Heading Hand pain, stiffnes…" at bounding box center [551, 385] width 547 height 350
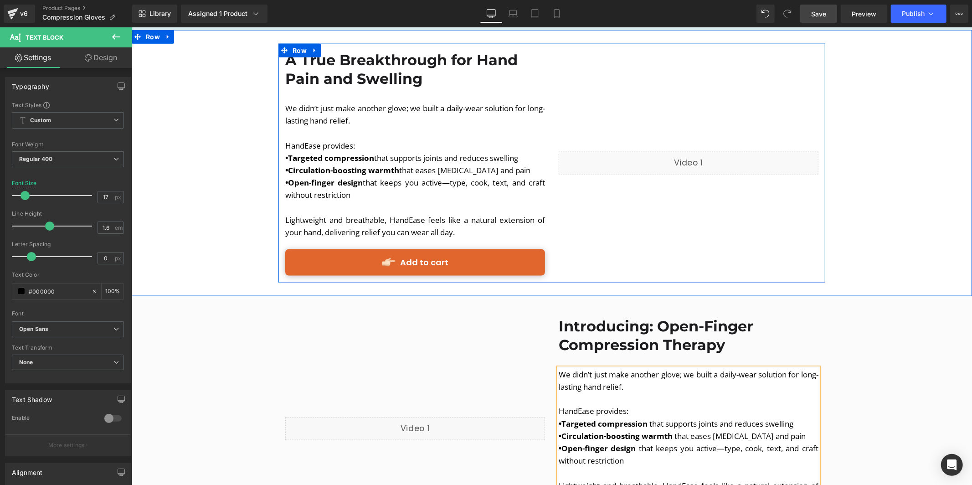
scroll to position [1060, 0]
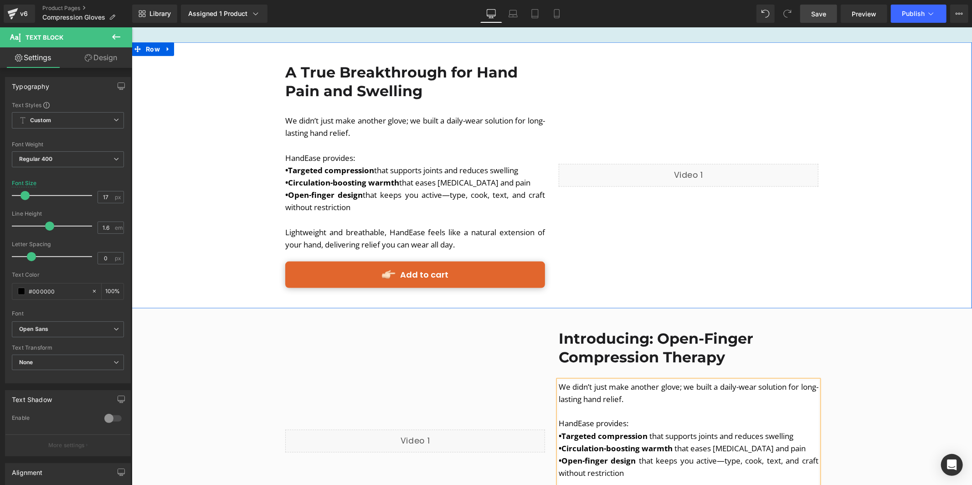
click at [359, 164] on strong "Targeted compression" at bounding box center [330, 169] width 86 height 10
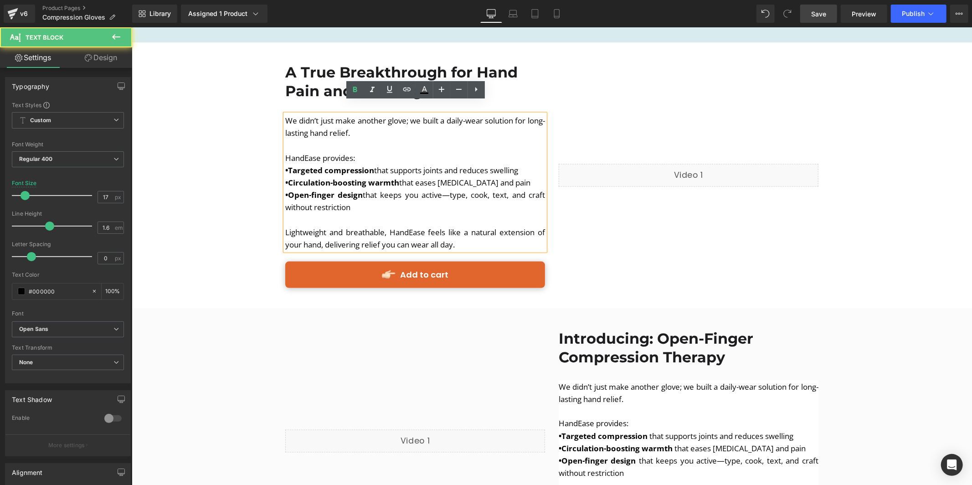
click at [385, 133] on p "We didn’t just make another glove; we built a daily-wear solution for long-last…" at bounding box center [415, 139] width 260 height 50
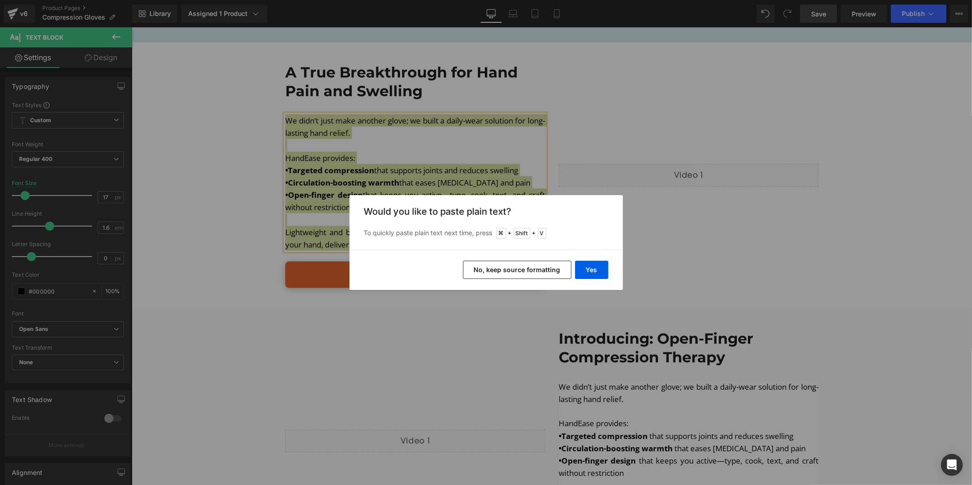
click at [540, 267] on button "No, keep source formatting" at bounding box center [517, 270] width 108 height 18
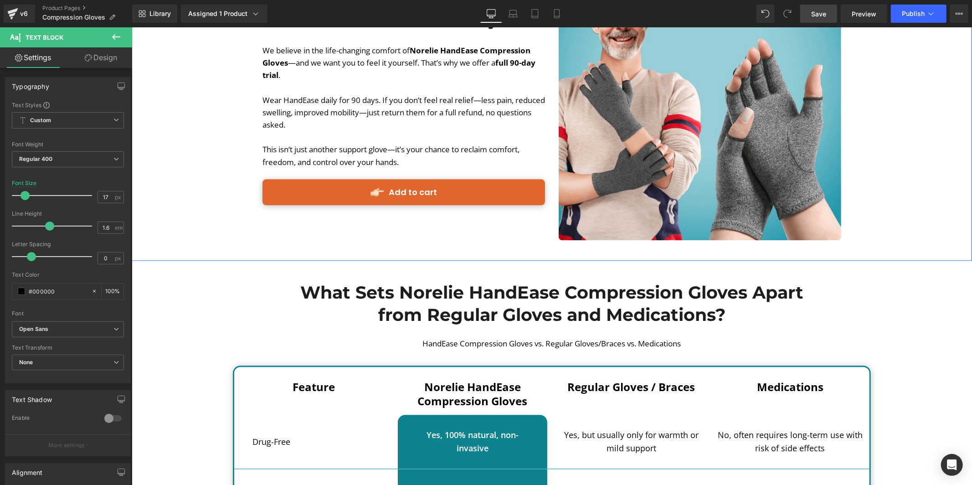
scroll to position [1690, 0]
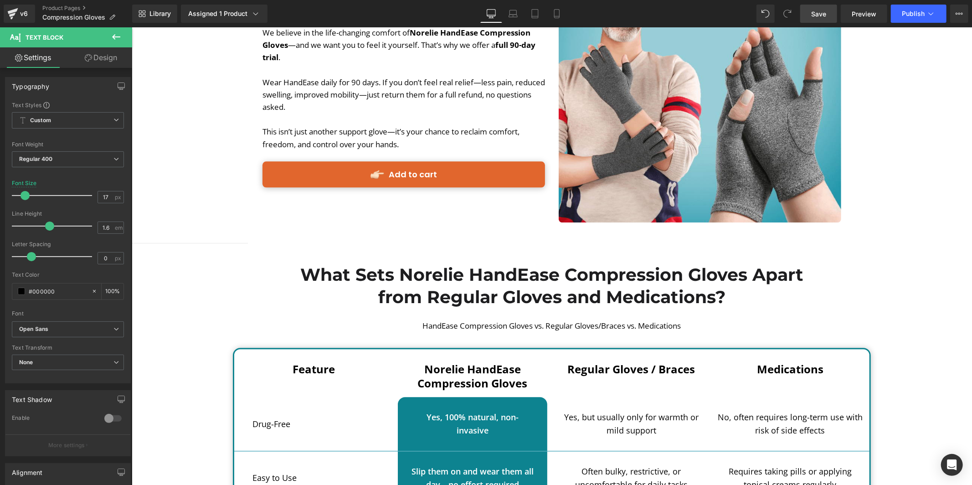
click at [826, 20] on link "Save" at bounding box center [818, 14] width 37 height 18
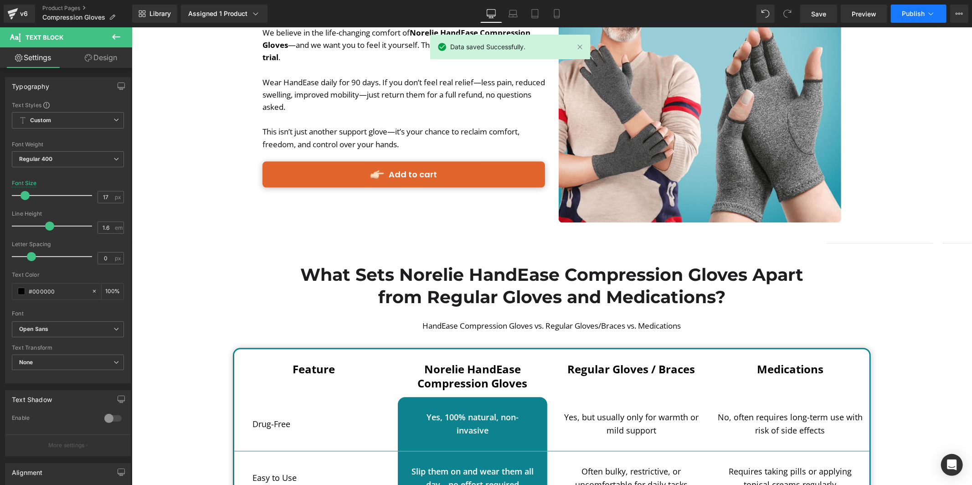
click at [913, 17] on button "Publish" at bounding box center [919, 14] width 56 height 18
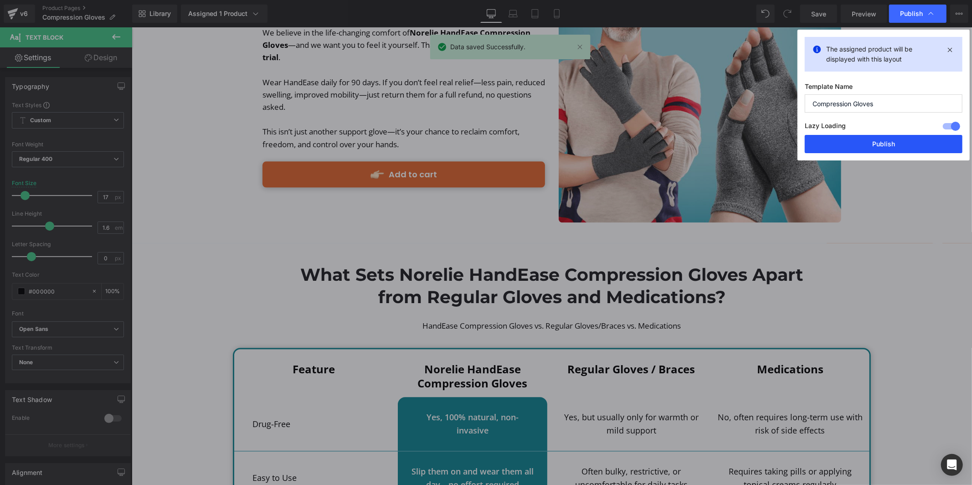
click at [896, 136] on button "Publish" at bounding box center [884, 144] width 158 height 18
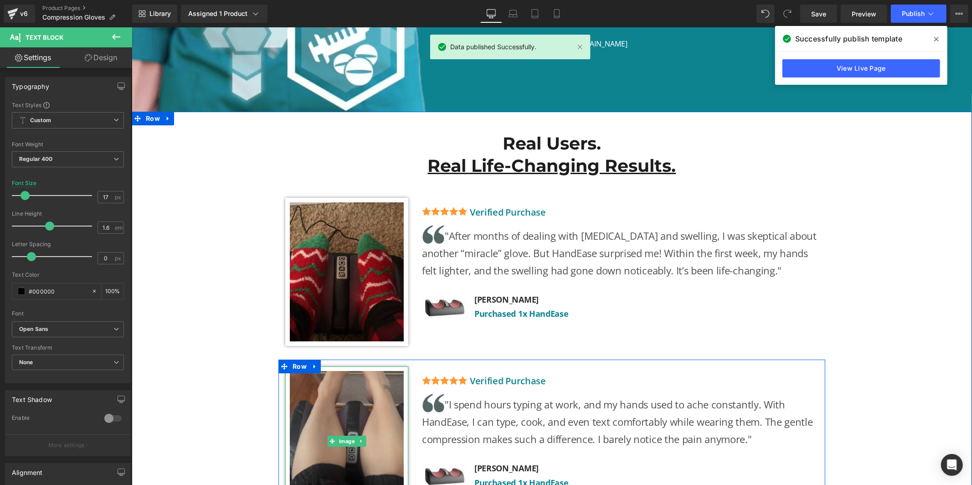
scroll to position [2750, 0]
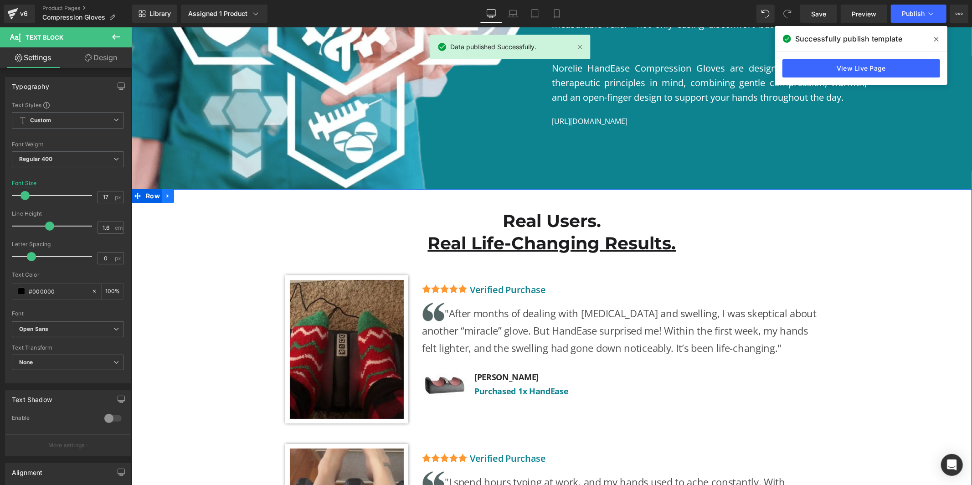
click at [171, 189] on link at bounding box center [168, 196] width 12 height 14
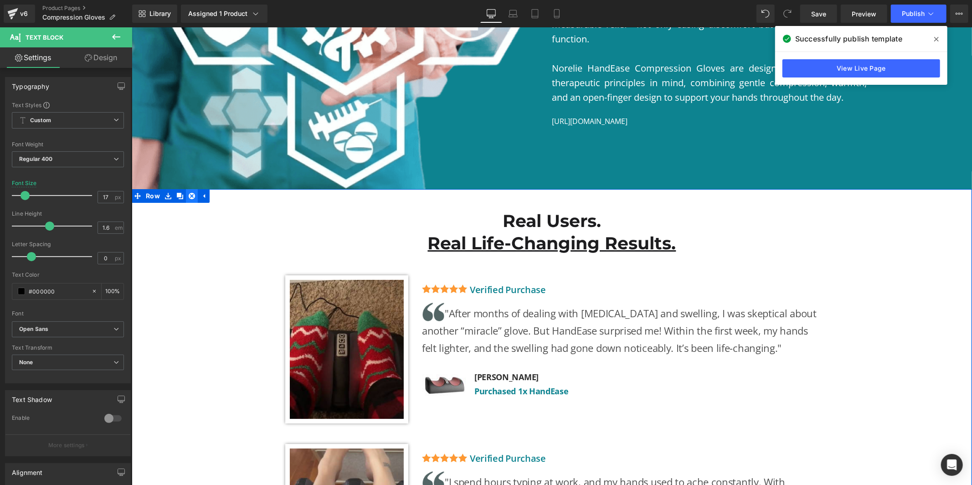
click at [186, 189] on link at bounding box center [191, 196] width 12 height 14
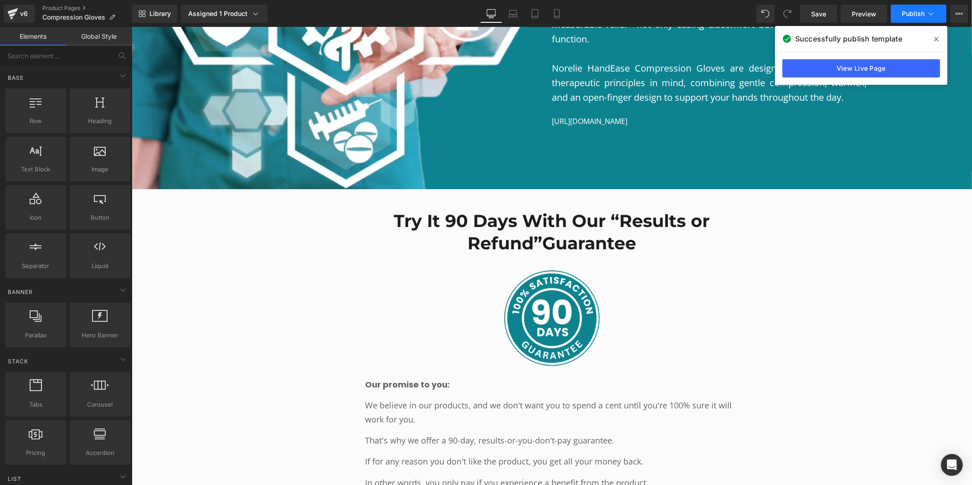
click at [908, 15] on span "Publish" at bounding box center [913, 13] width 23 height 7
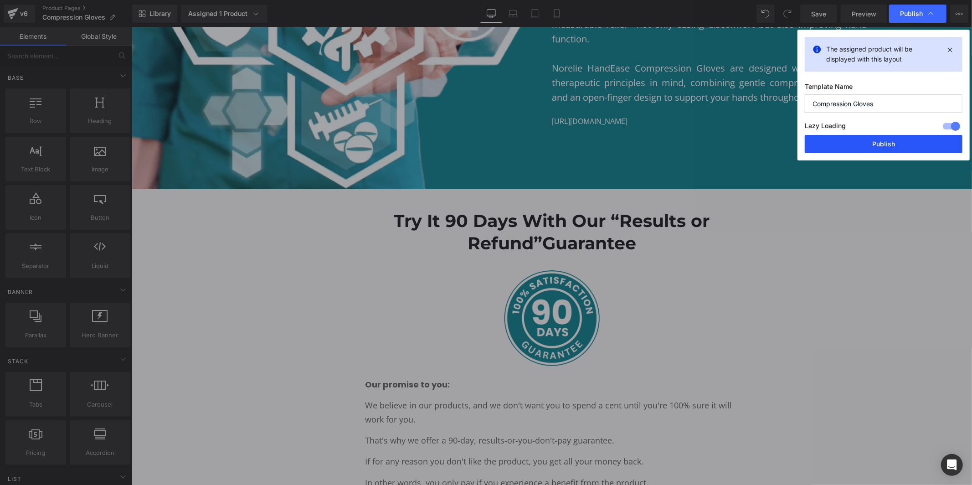
click at [896, 152] on button "Publish" at bounding box center [884, 144] width 158 height 18
